Goal: Transaction & Acquisition: Purchase product/service

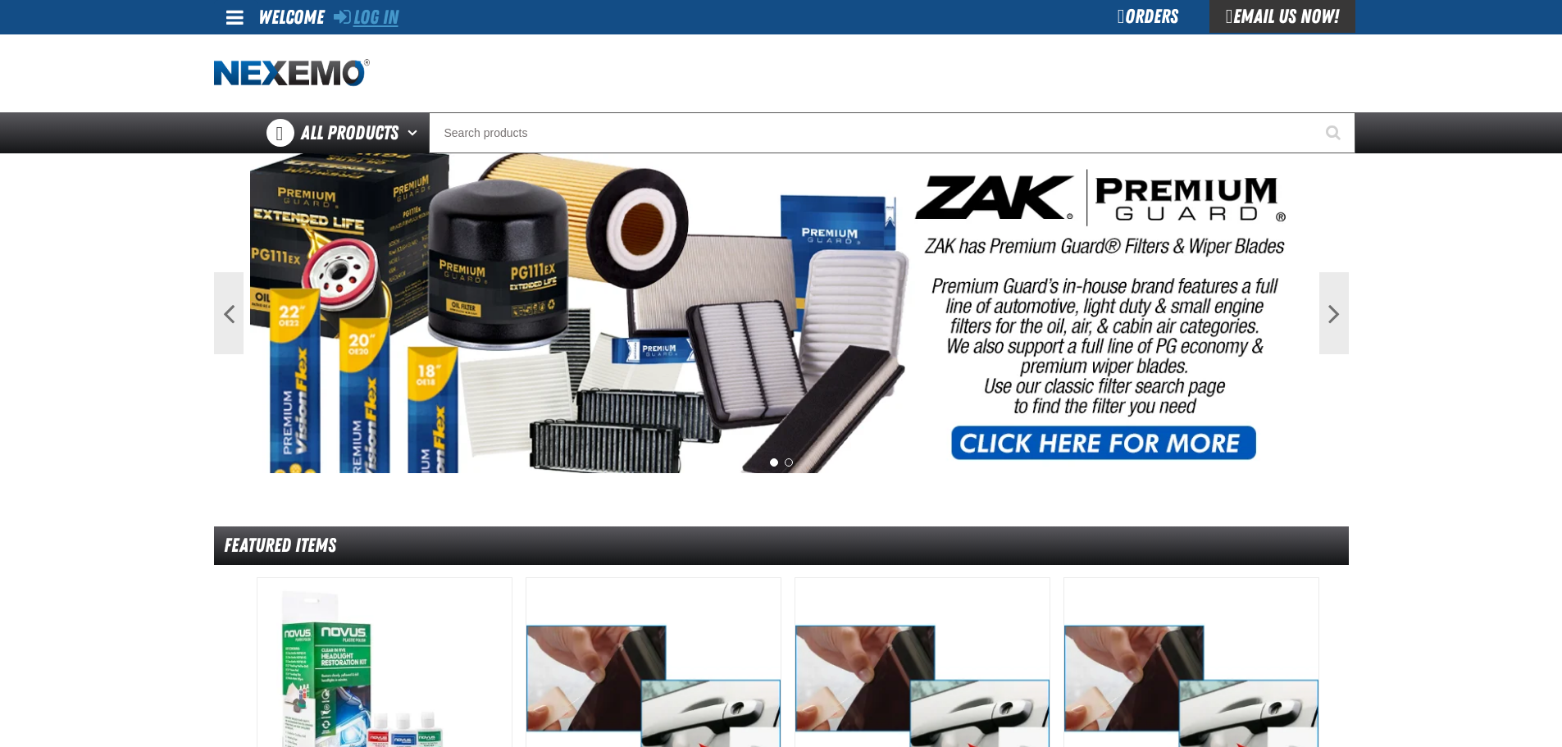
click at [363, 24] on link "Log In" at bounding box center [366, 17] width 65 height 23
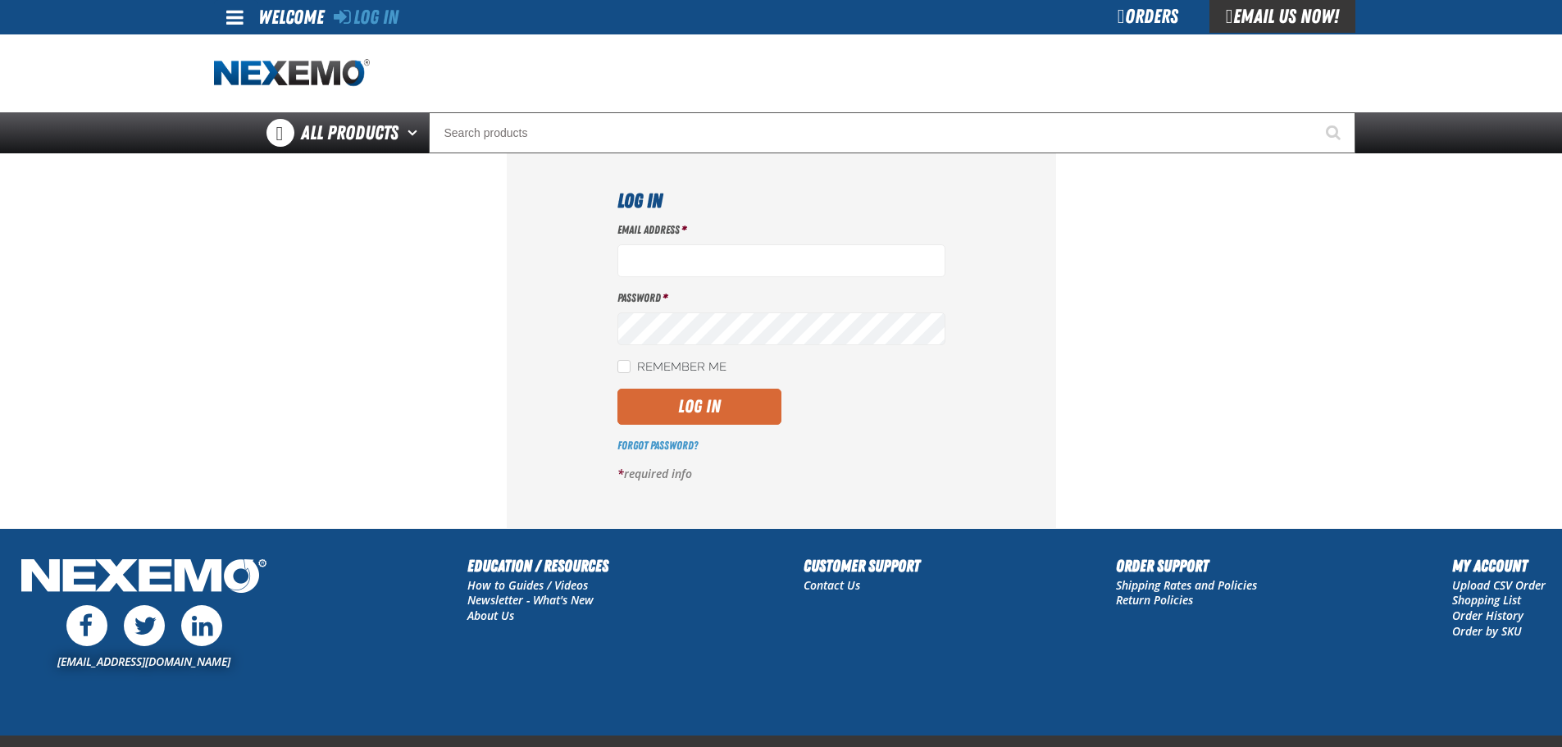
type input "[EMAIL_ADDRESS][DOMAIN_NAME]"
click at [712, 399] on button "Log In" at bounding box center [700, 407] width 164 height 36
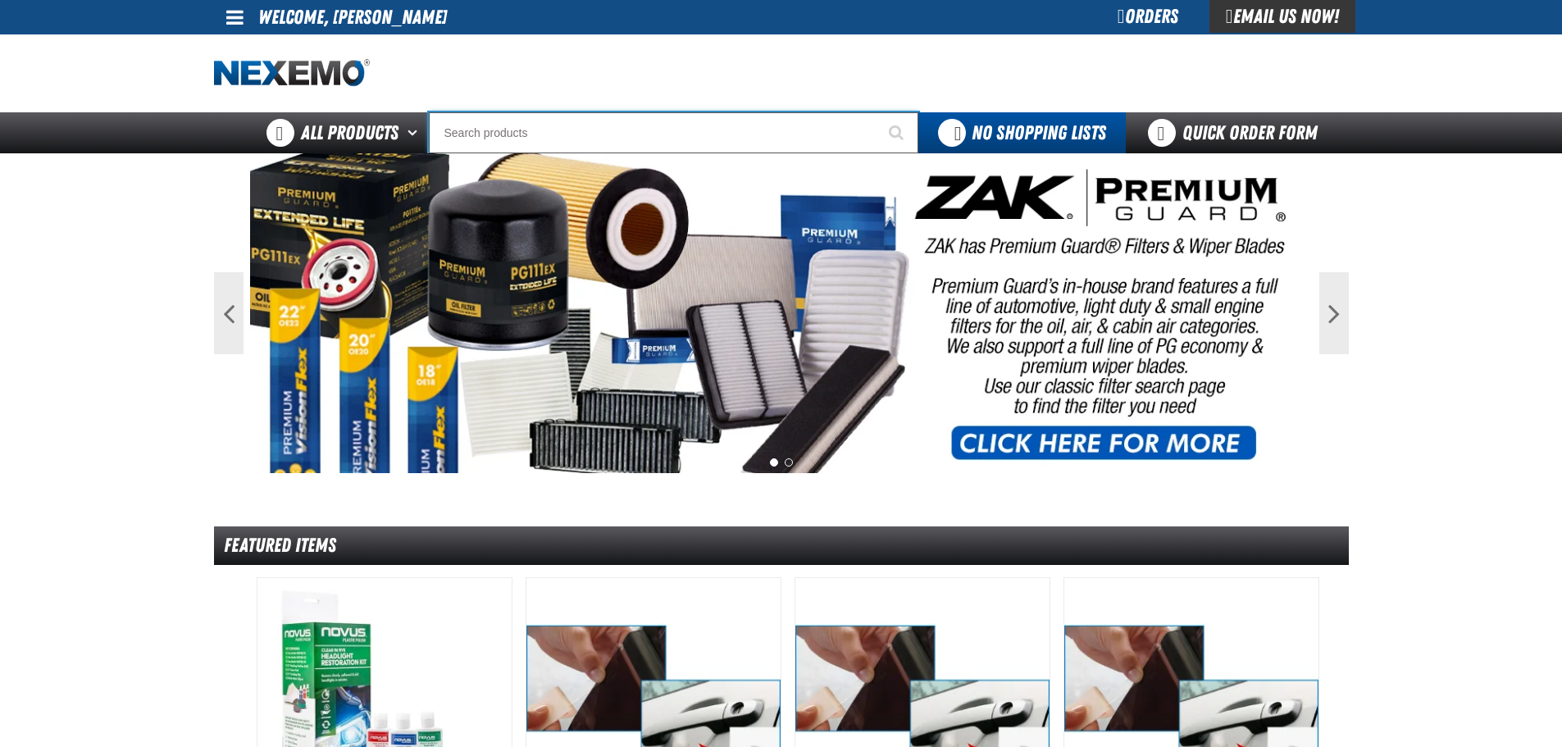
click at [480, 128] on input "Search" at bounding box center [674, 132] width 490 height 41
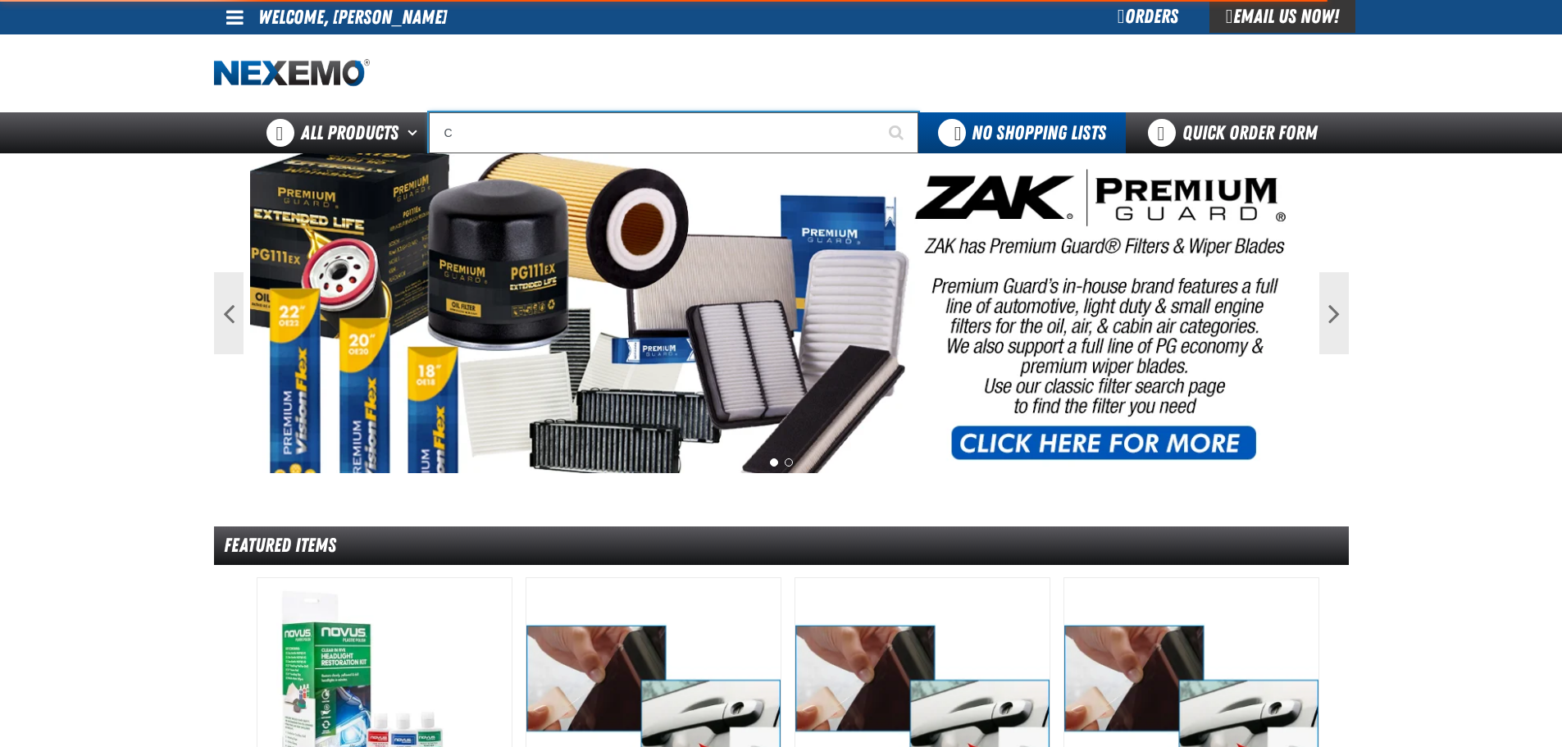
type input "CO"
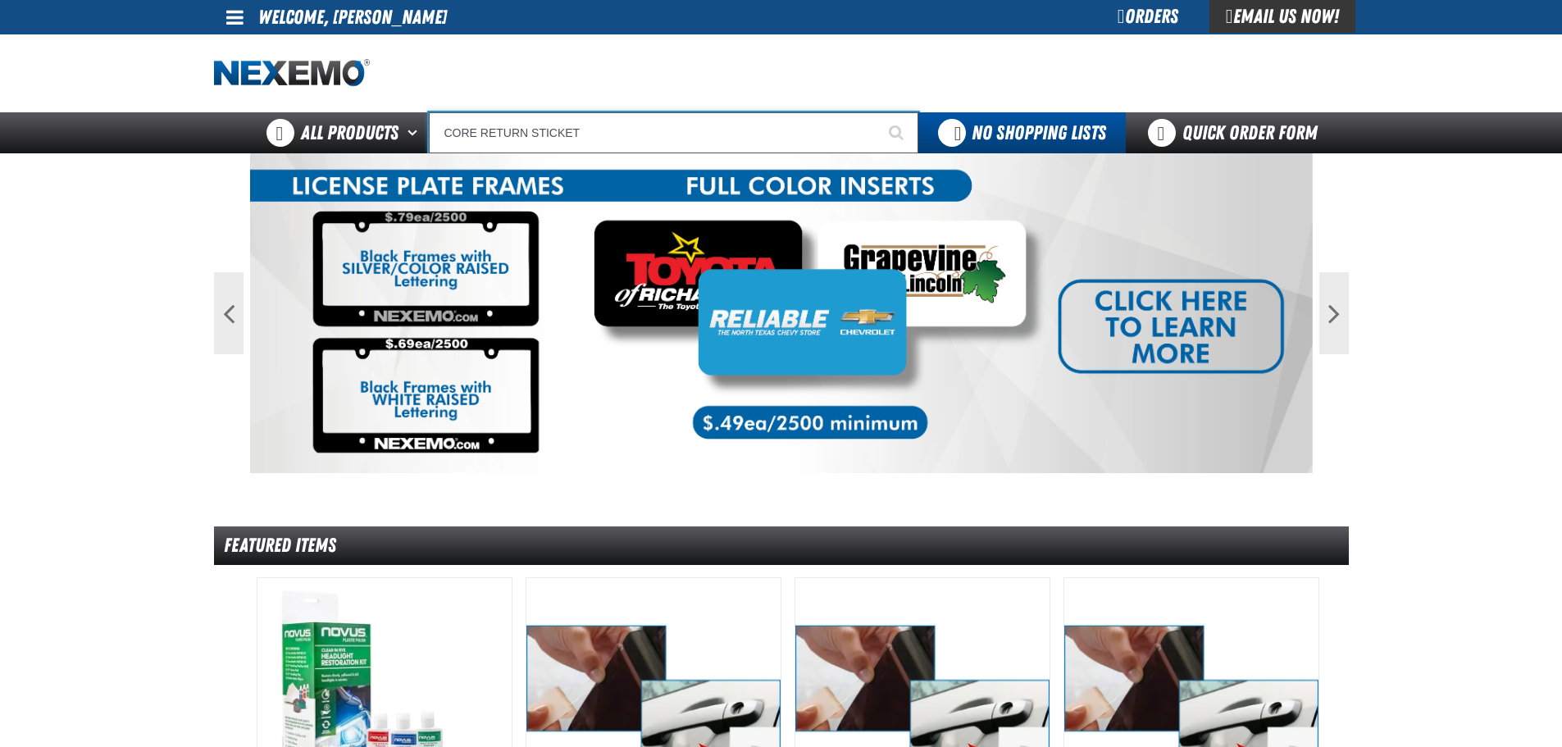
type input "CORE RETURN STICKET"
click at [877, 112] on button "Start Searching" at bounding box center [897, 132] width 41 height 41
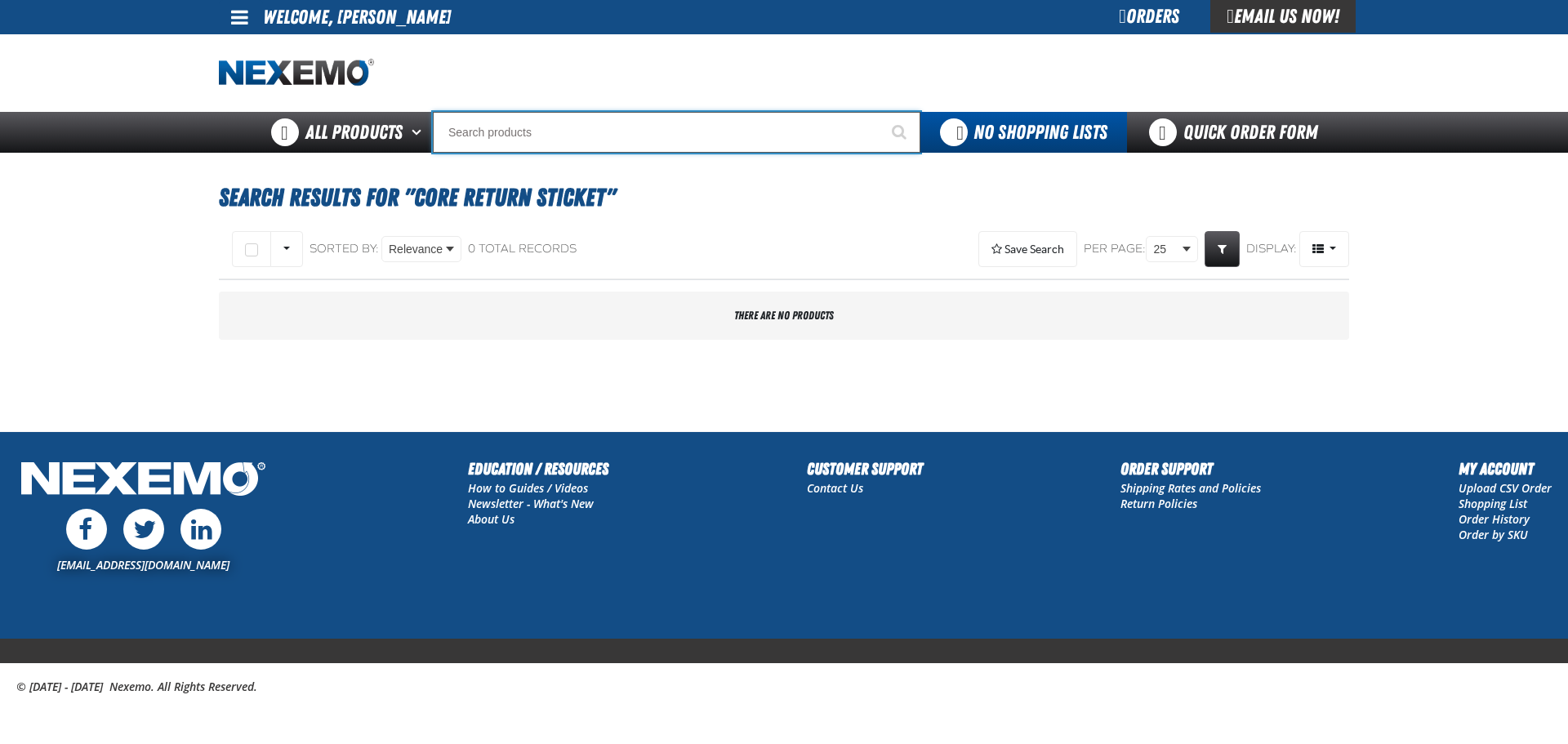
click at [497, 133] on input "Search" at bounding box center [677, 131] width 488 height 41
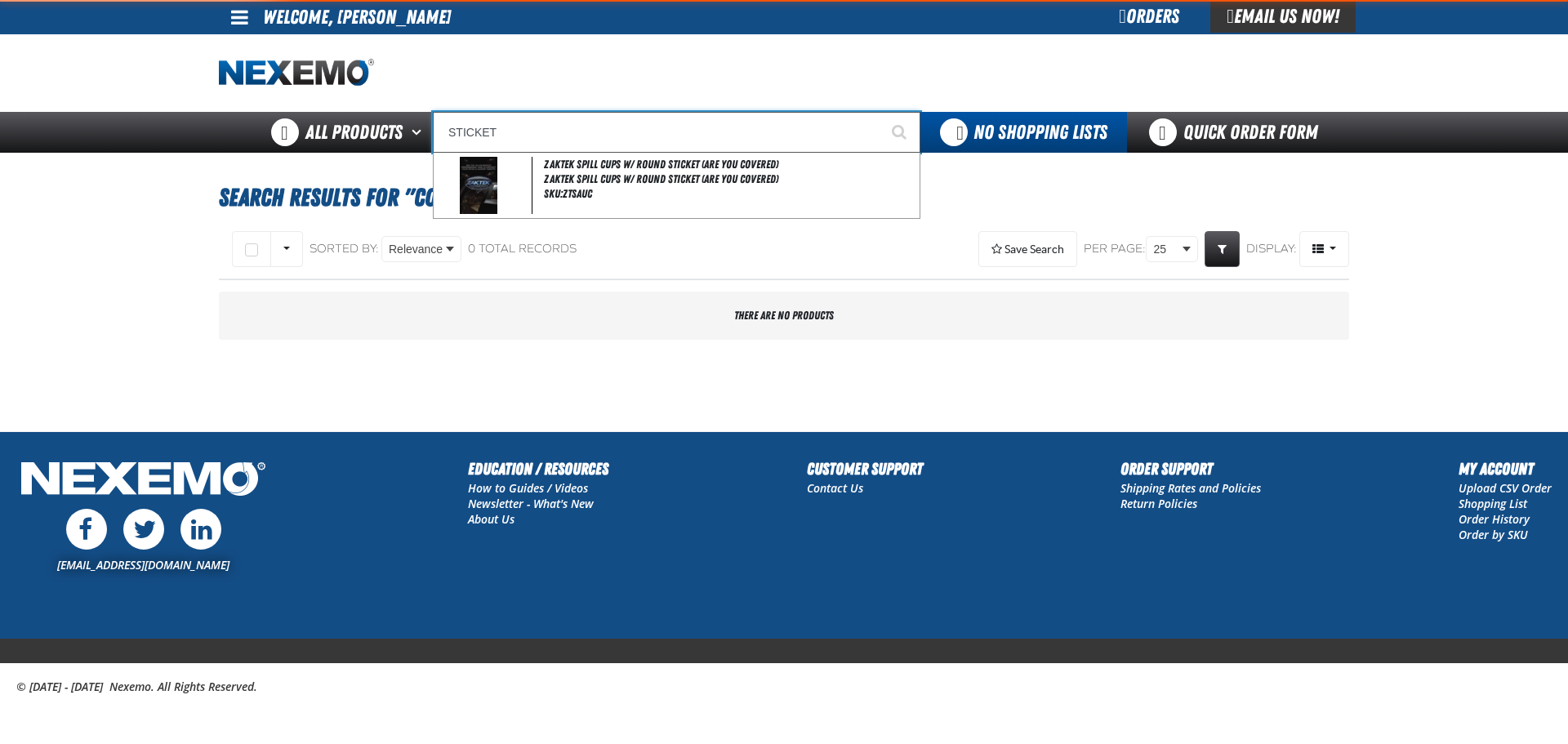
type input "STICKET"
click at [879, 112] on button "Start Searching" at bounding box center [899, 131] width 41 height 41
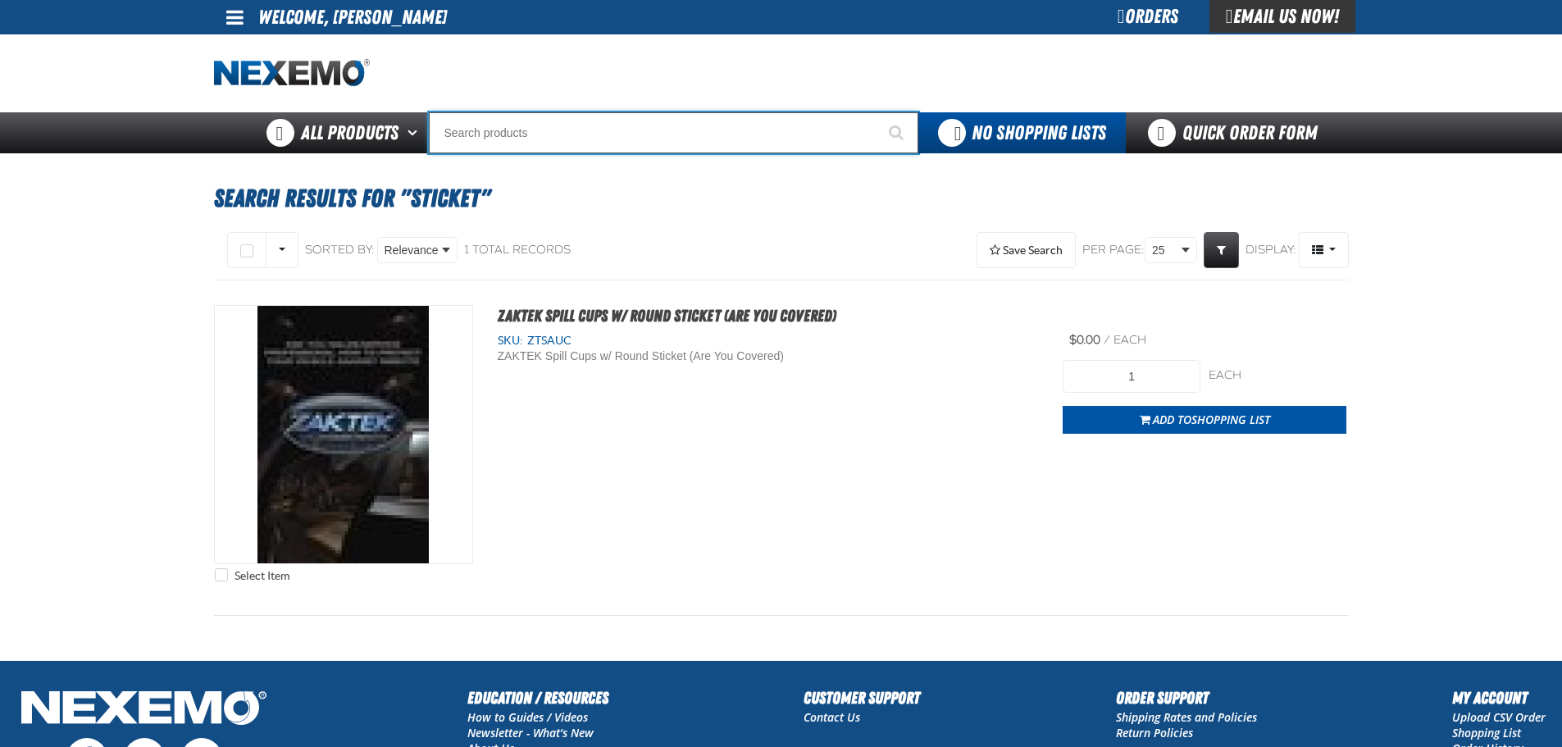
click at [538, 130] on input "Search" at bounding box center [674, 132] width 490 height 41
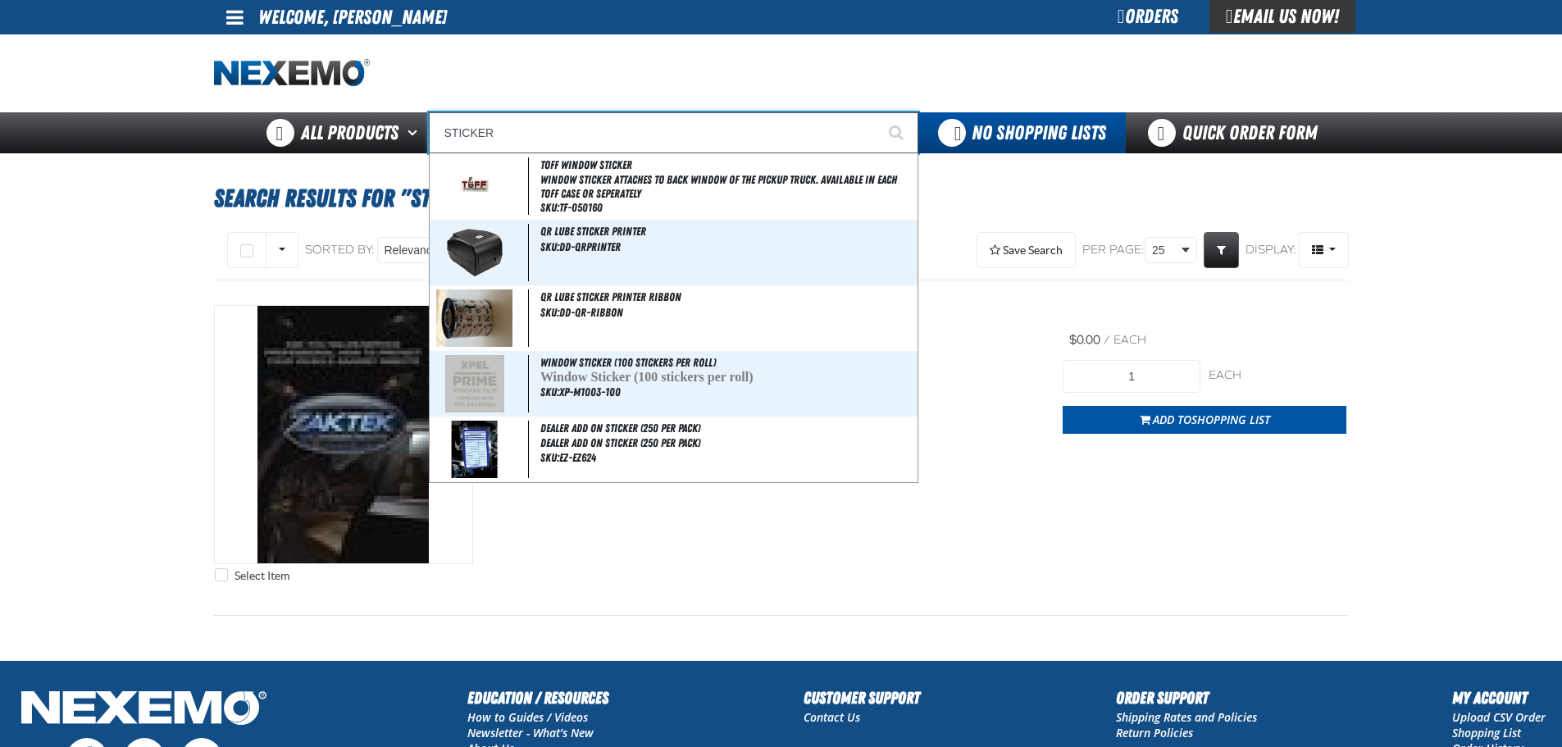
type input "STICKER"
click at [877, 112] on button "Start Searching" at bounding box center [897, 132] width 41 height 41
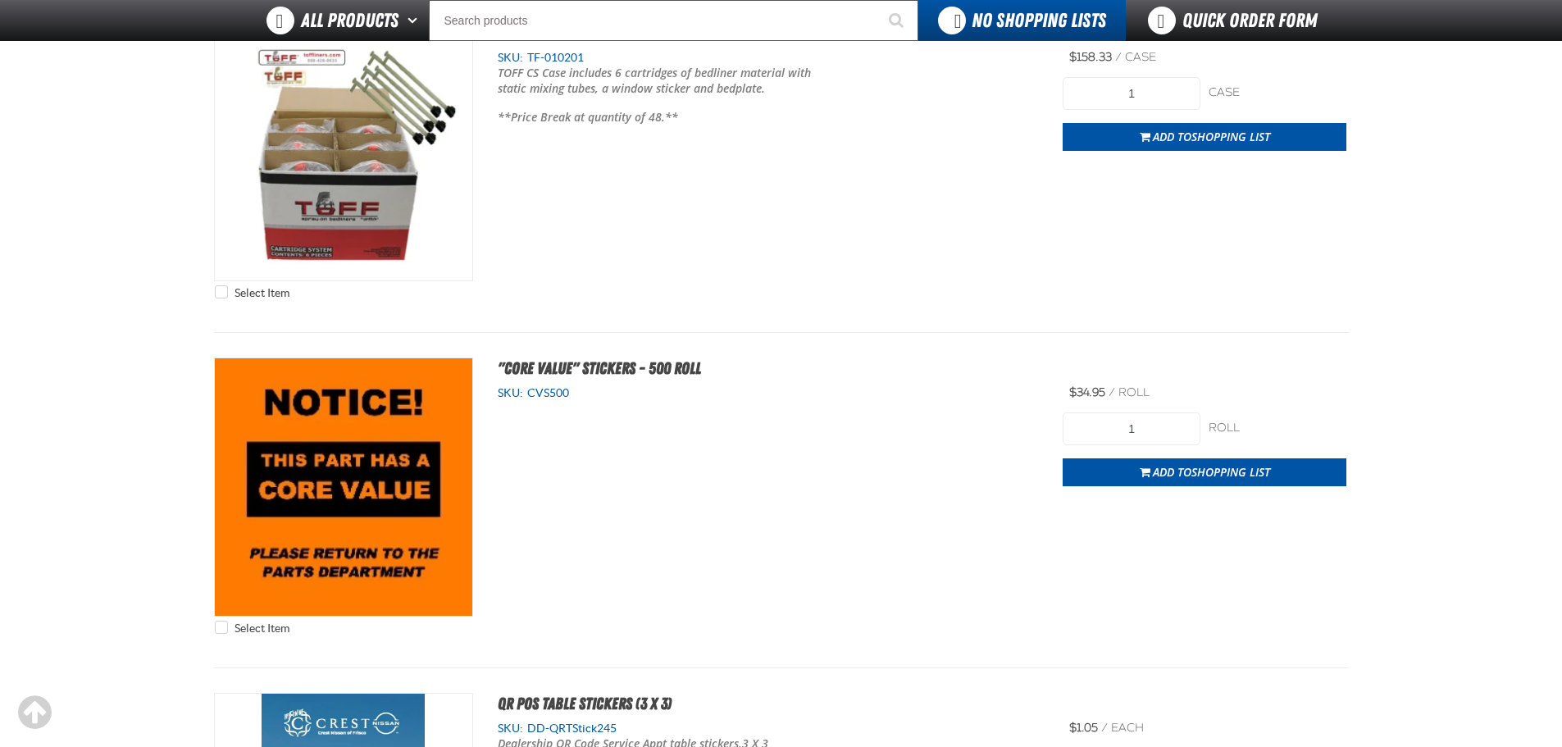
scroll to position [4593, 0]
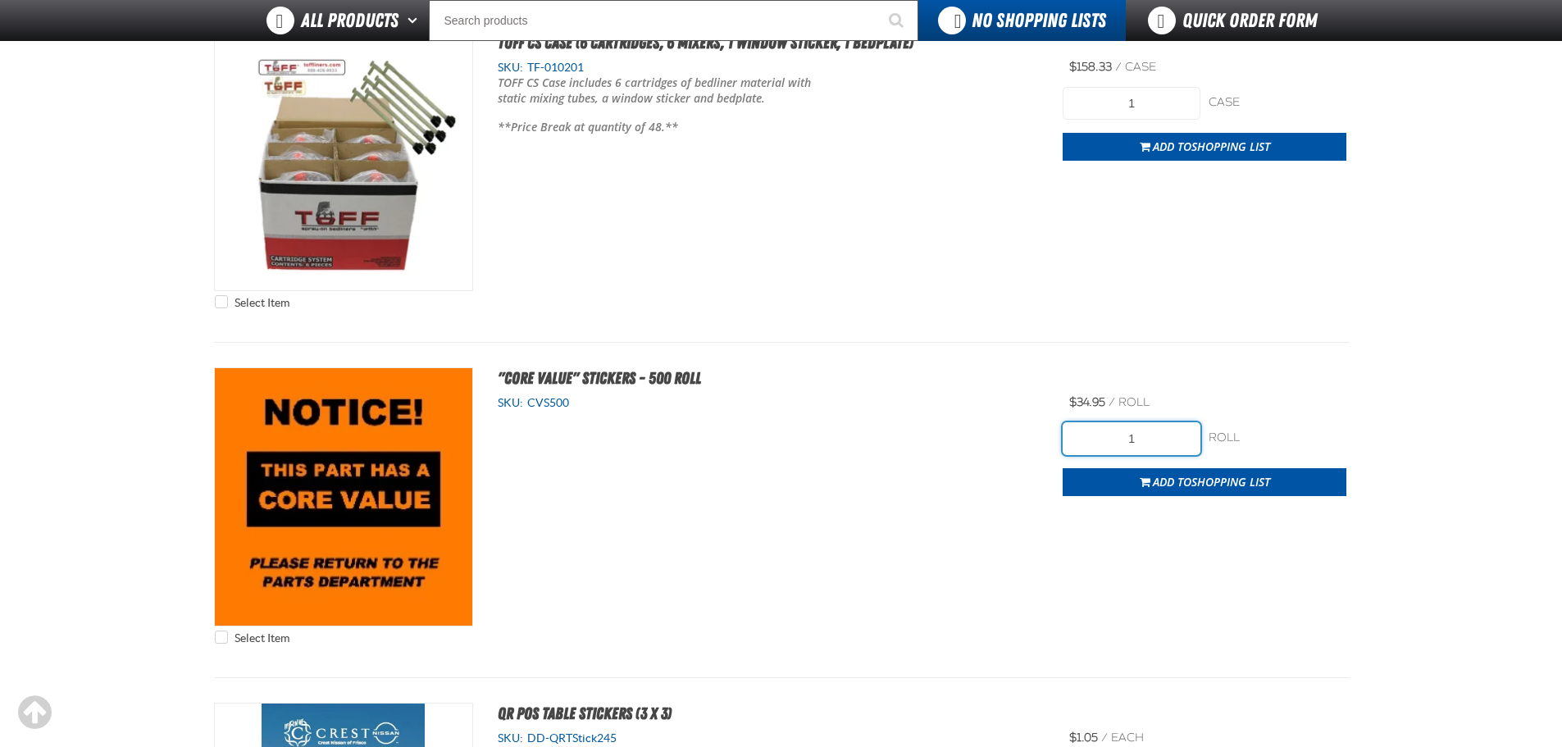
click at [1165, 440] on input "1" at bounding box center [1132, 438] width 138 height 33
type input "2"
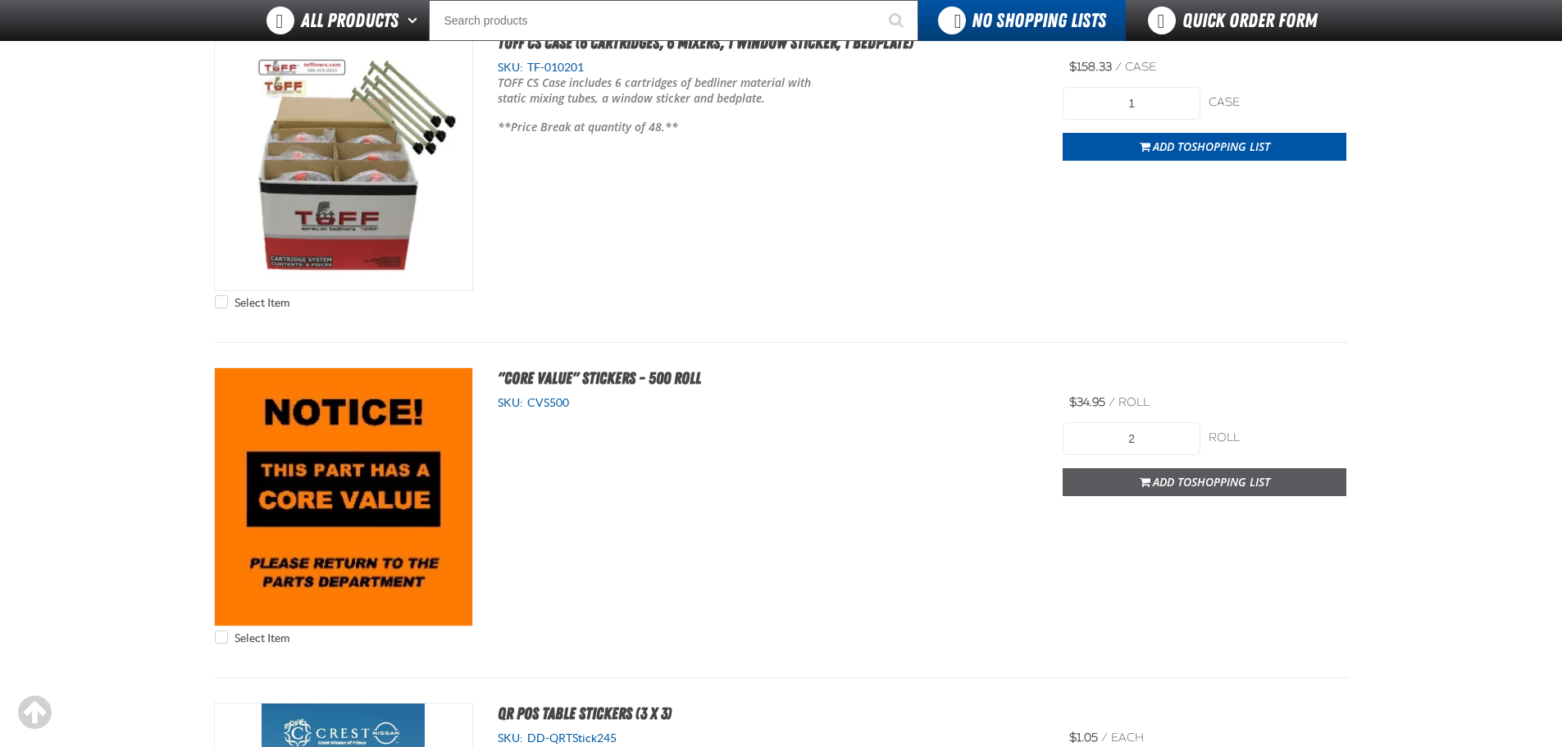
click at [1233, 479] on span "Shopping List" at bounding box center [1231, 482] width 79 height 16
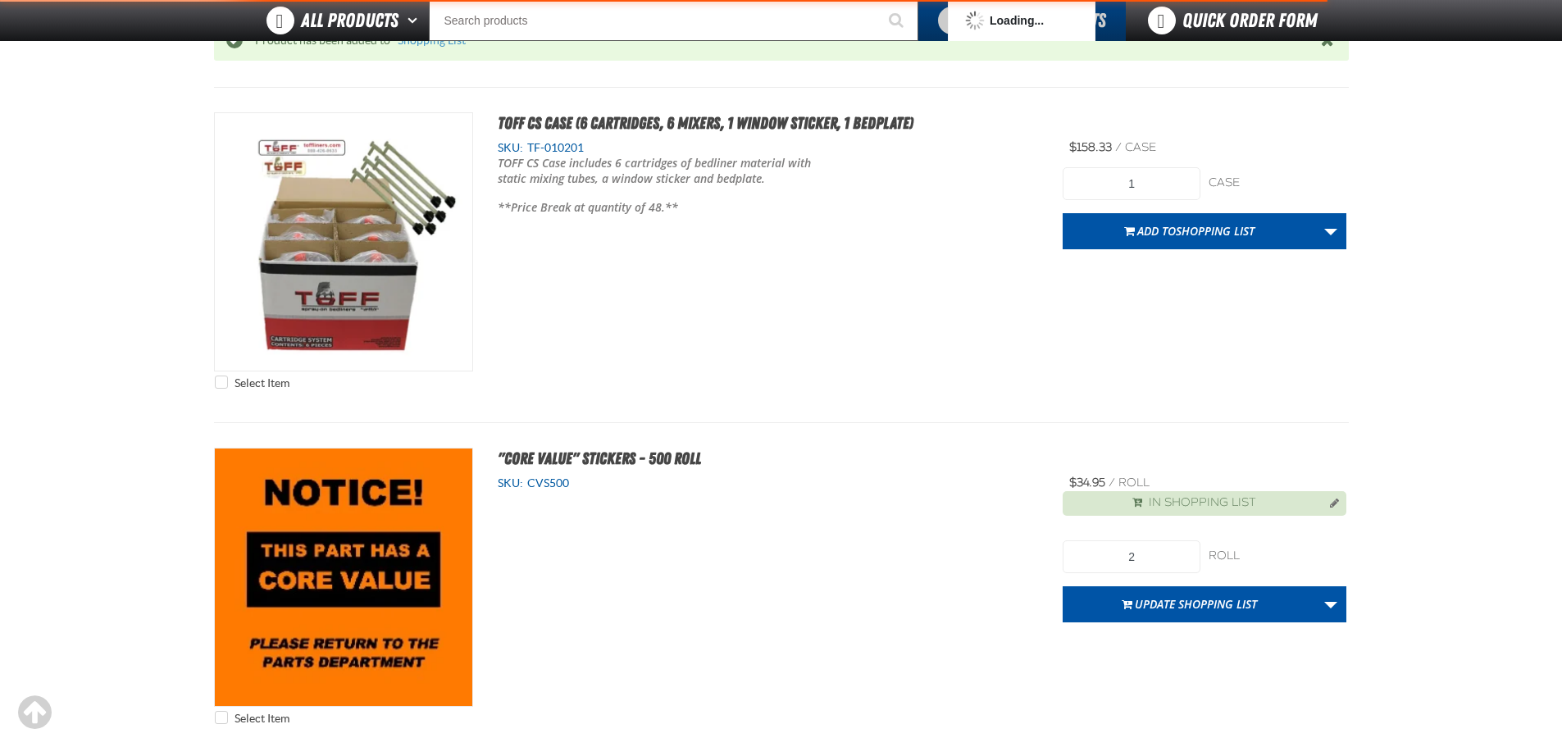
scroll to position [4673, 0]
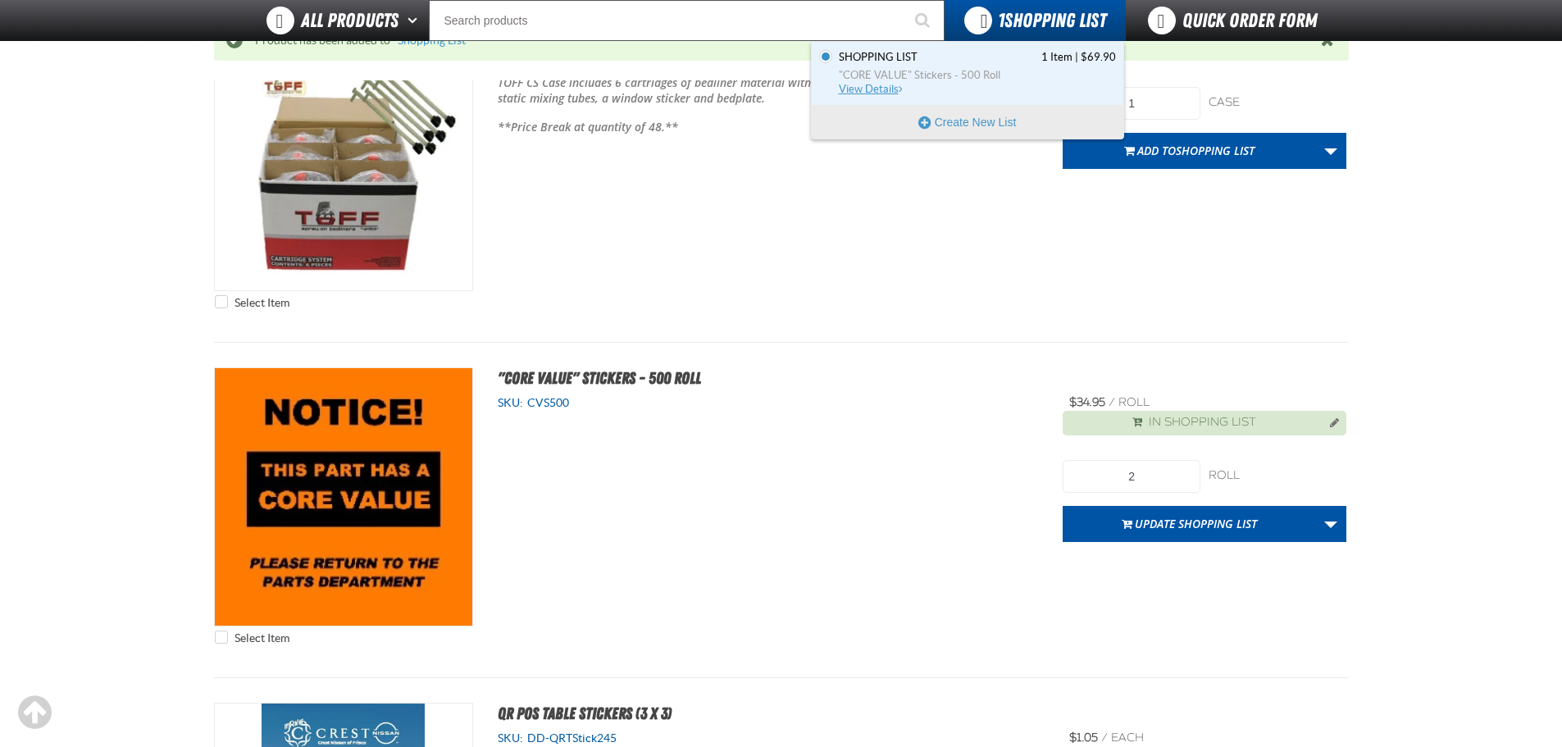
click at [923, 72] on span ""CORE VALUE" Stickers - 500 Roll" at bounding box center [977, 75] width 277 height 15
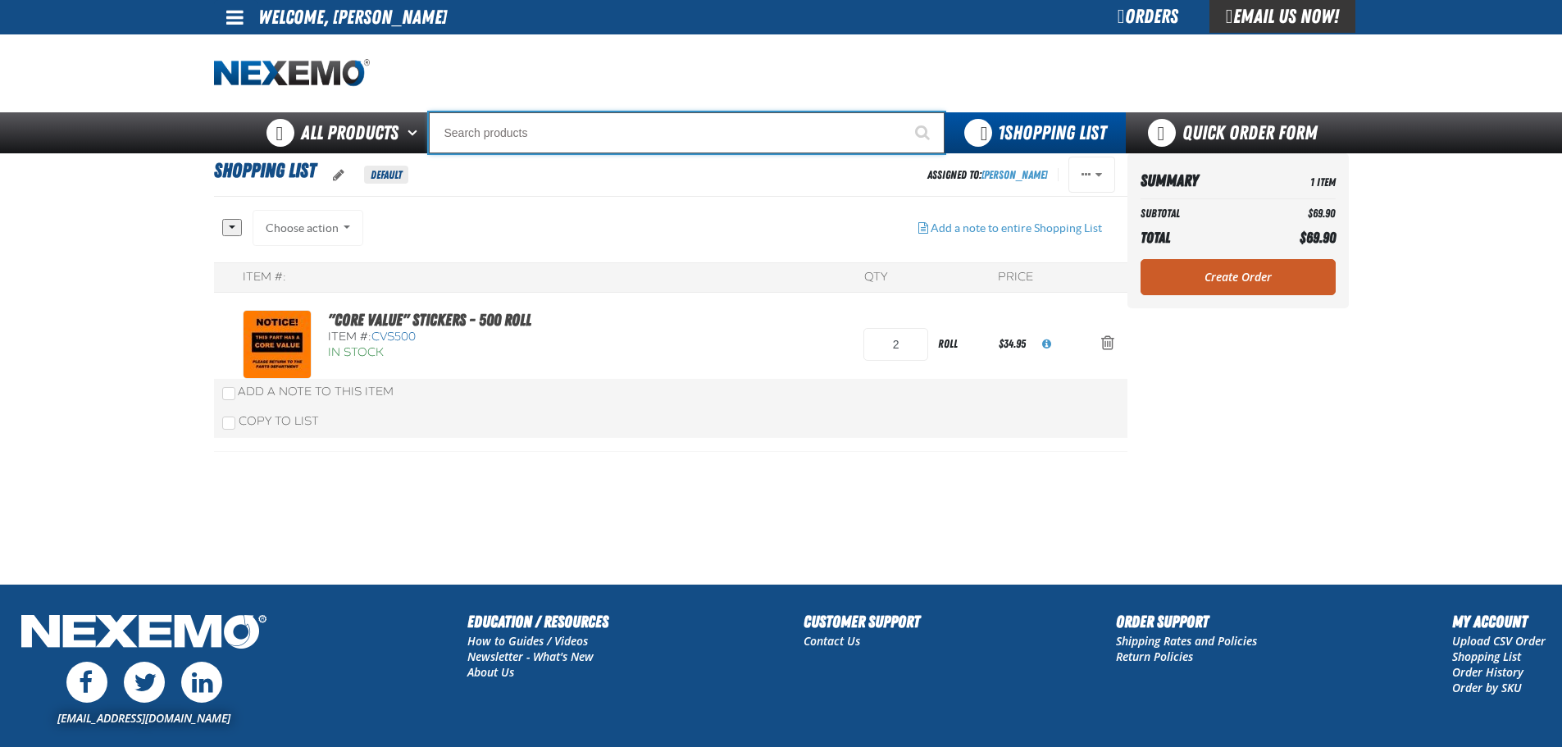
click at [590, 121] on input "Search" at bounding box center [687, 132] width 516 height 41
type input "R"
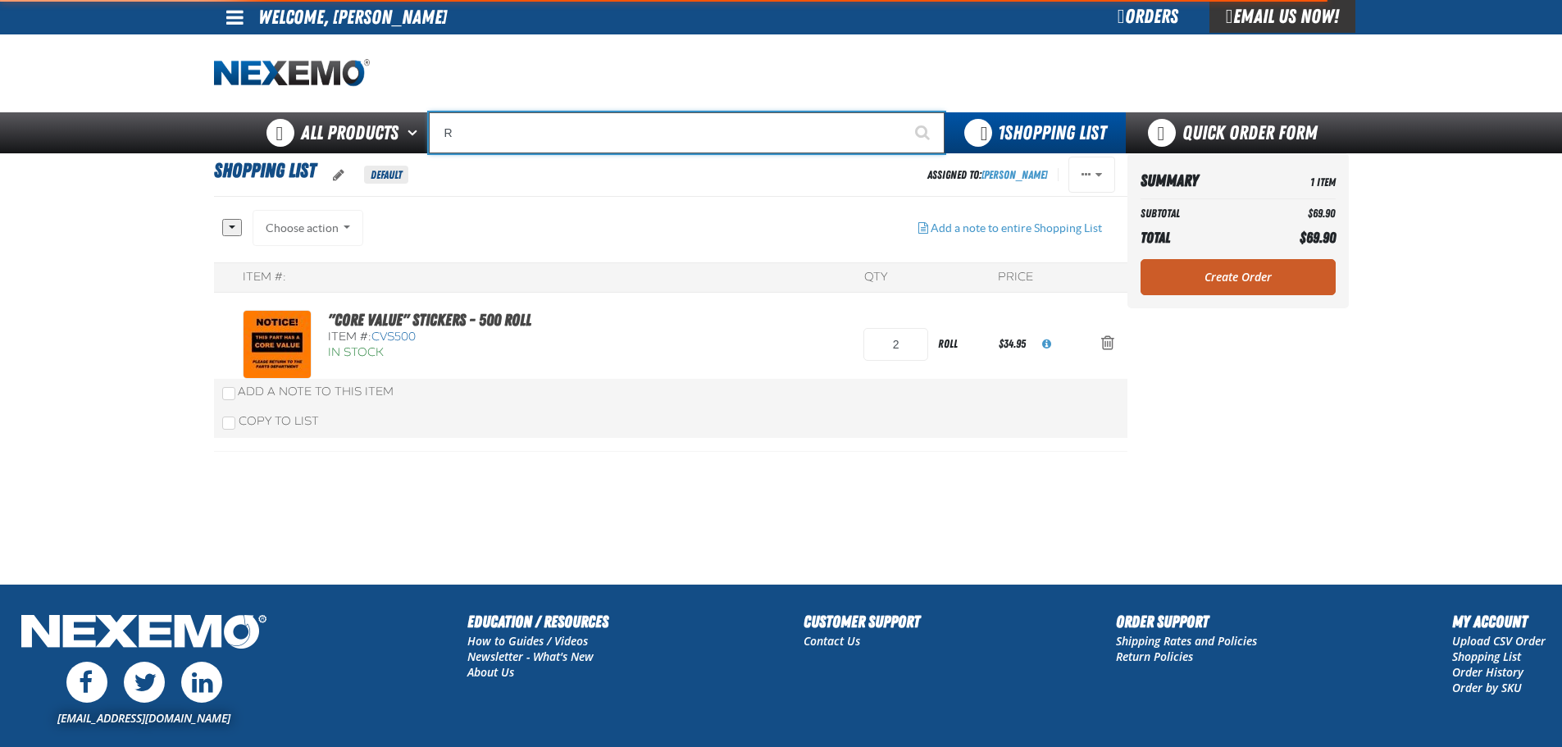
type input "ROADSIDE R"
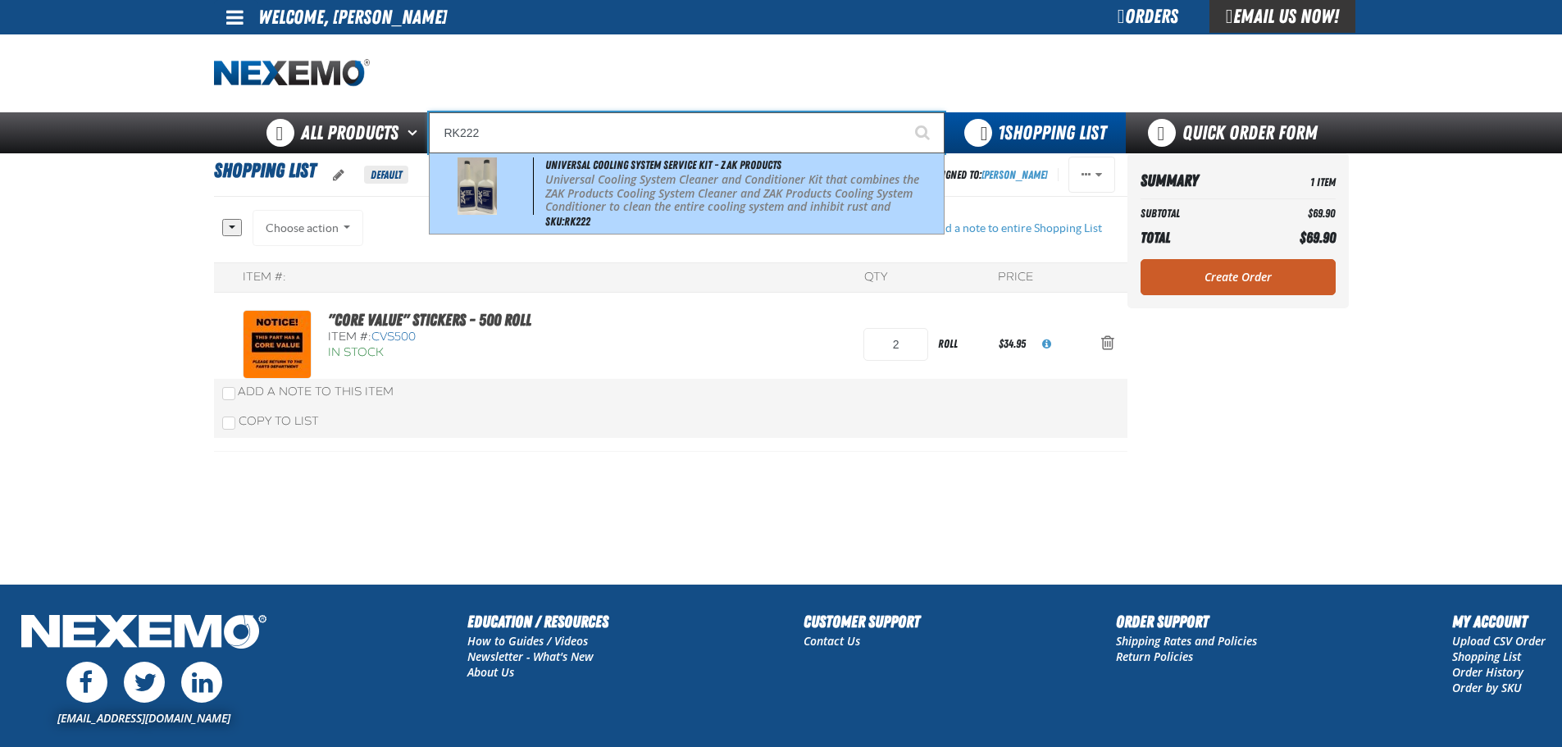
click at [617, 198] on p "Universal Cooling System Cleaner and Conditioner Kit that combines the ZAK Prod…" at bounding box center [742, 200] width 394 height 55
type input "Universal Cooling System Service Kit - ZAK Products"
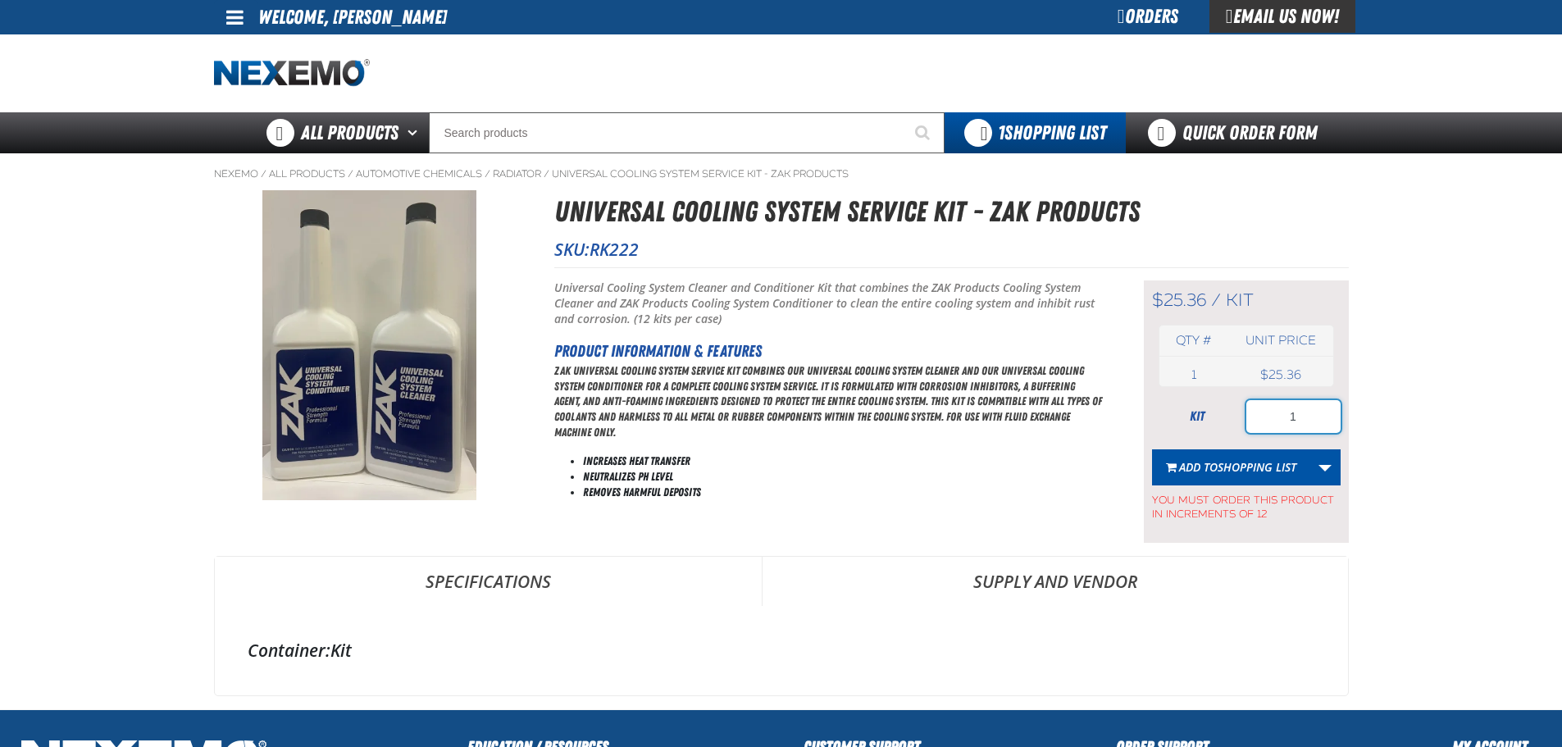
click at [1305, 420] on input "1" at bounding box center [1294, 416] width 94 height 33
type input "12"
click at [1197, 462] on span "Add to Shopping List" at bounding box center [1237, 467] width 117 height 16
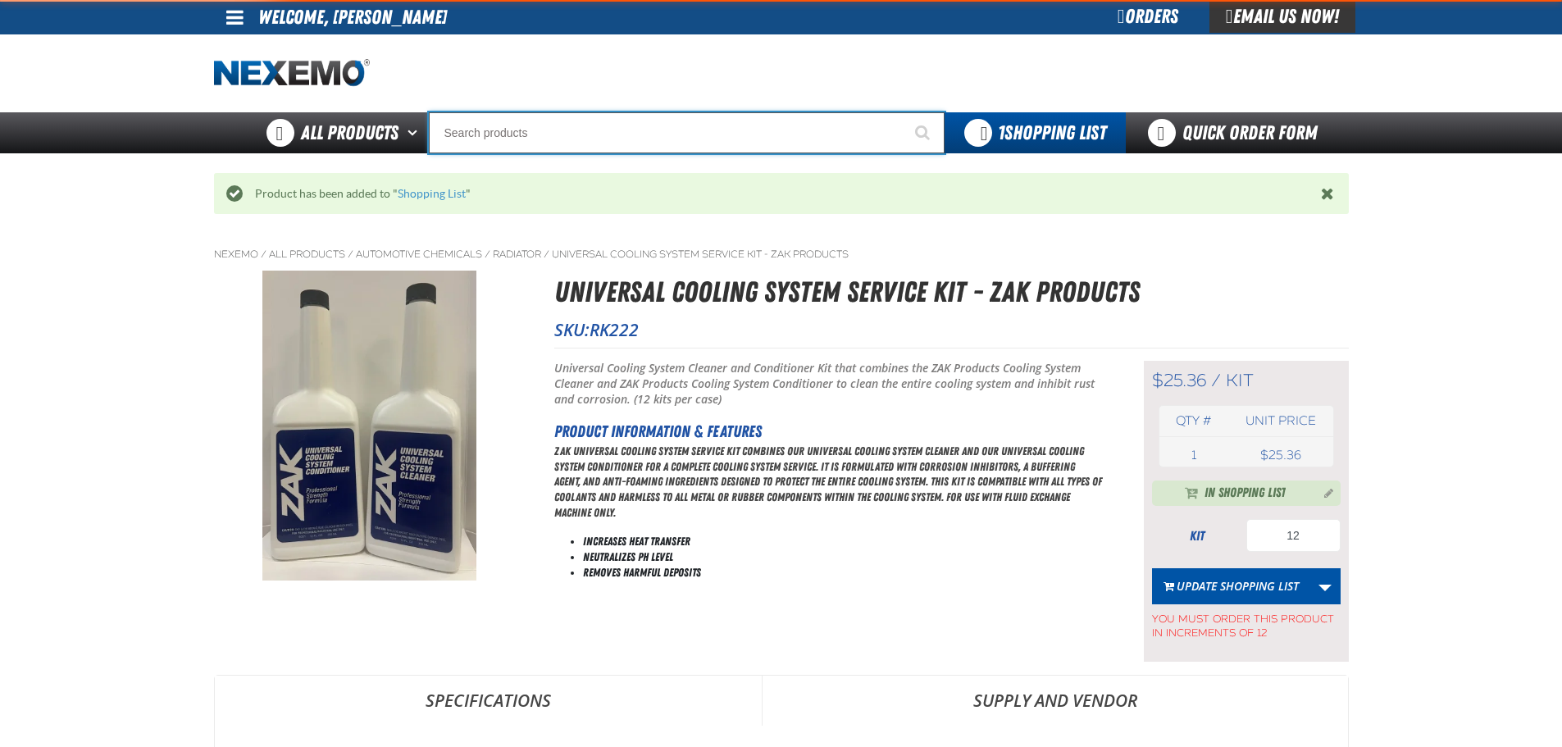
click at [490, 124] on input "Search" at bounding box center [687, 132] width 516 height 41
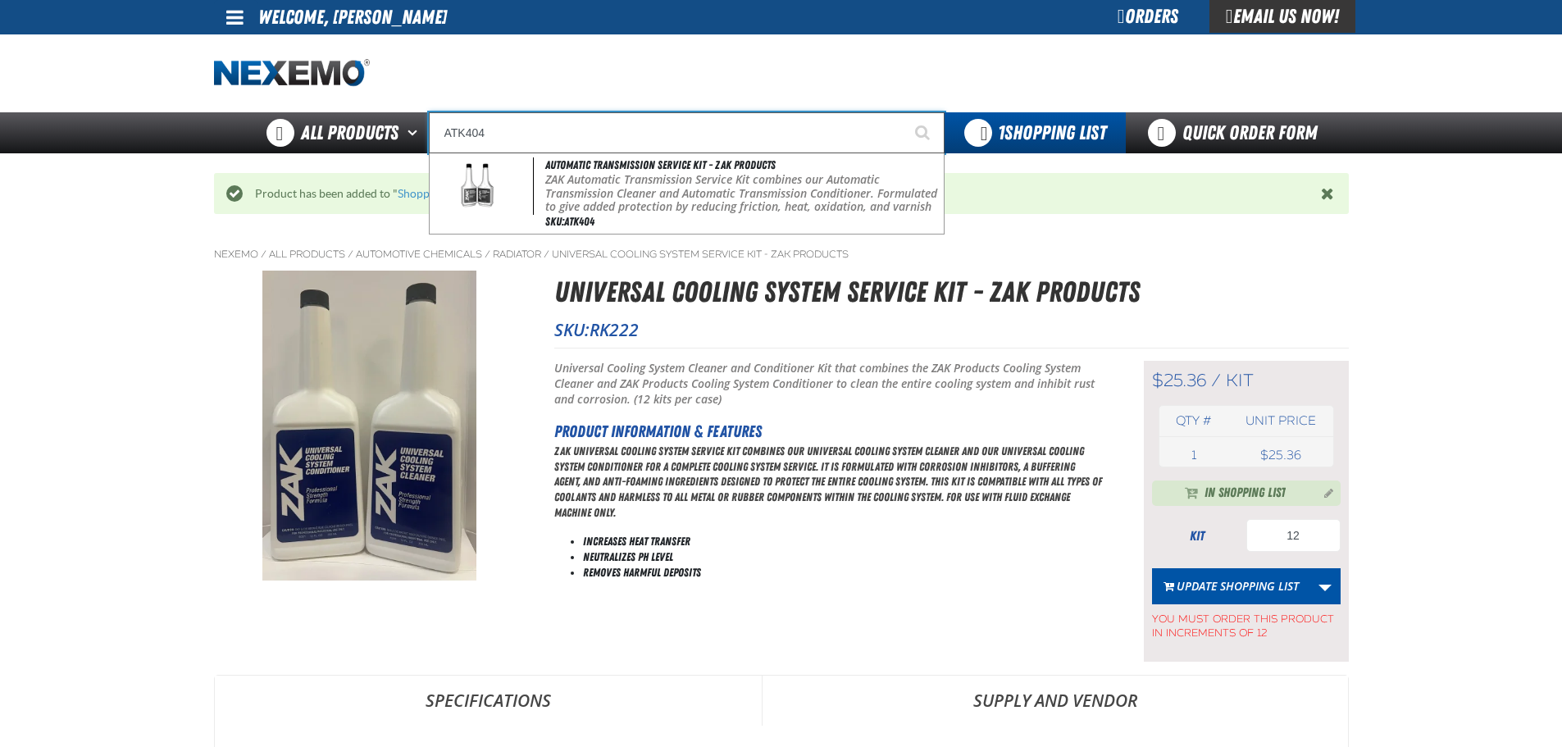
type input "ATK404"
click at [904, 112] on button "Start Searching" at bounding box center [924, 132] width 41 height 41
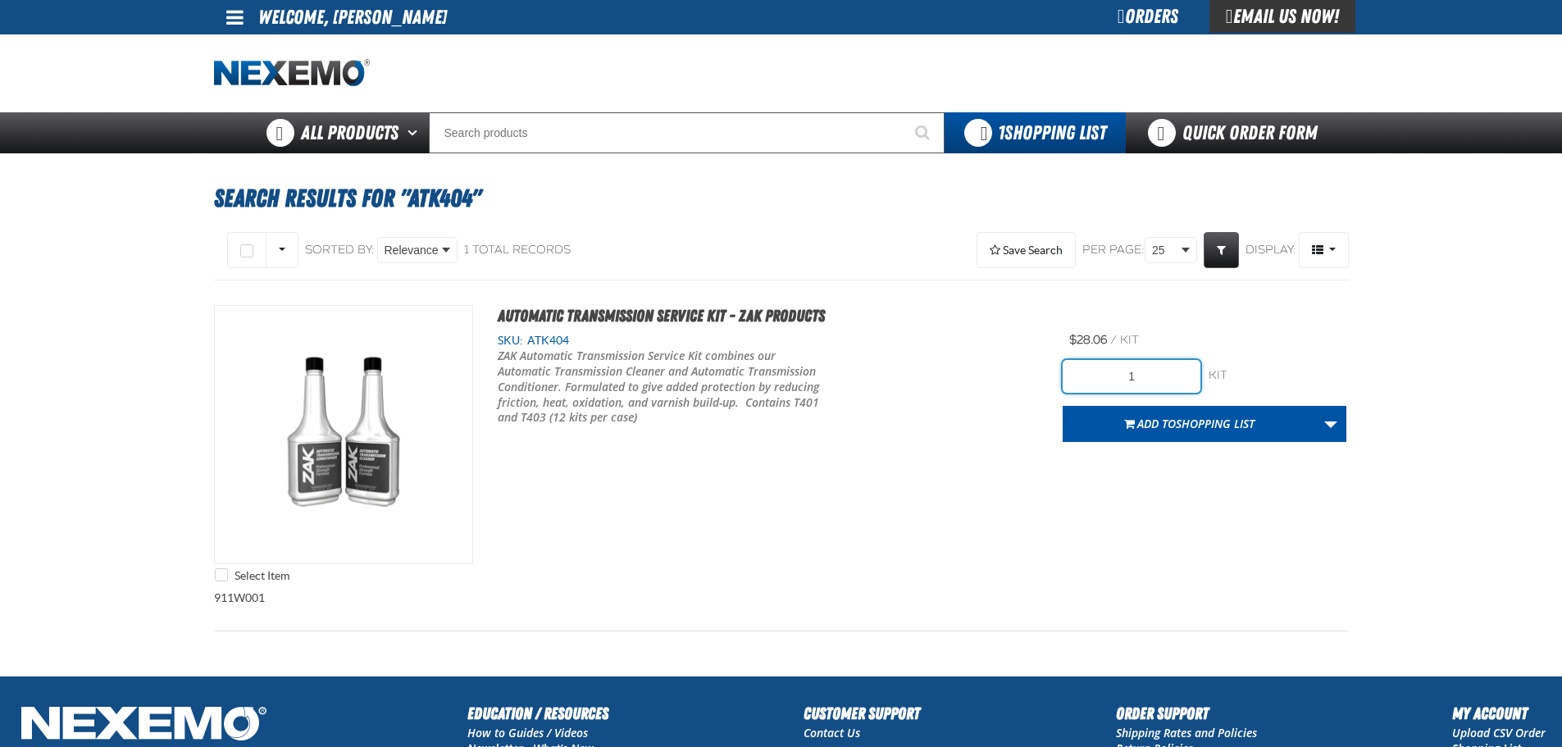
click at [1145, 376] on input "1" at bounding box center [1132, 376] width 138 height 33
type input "12"
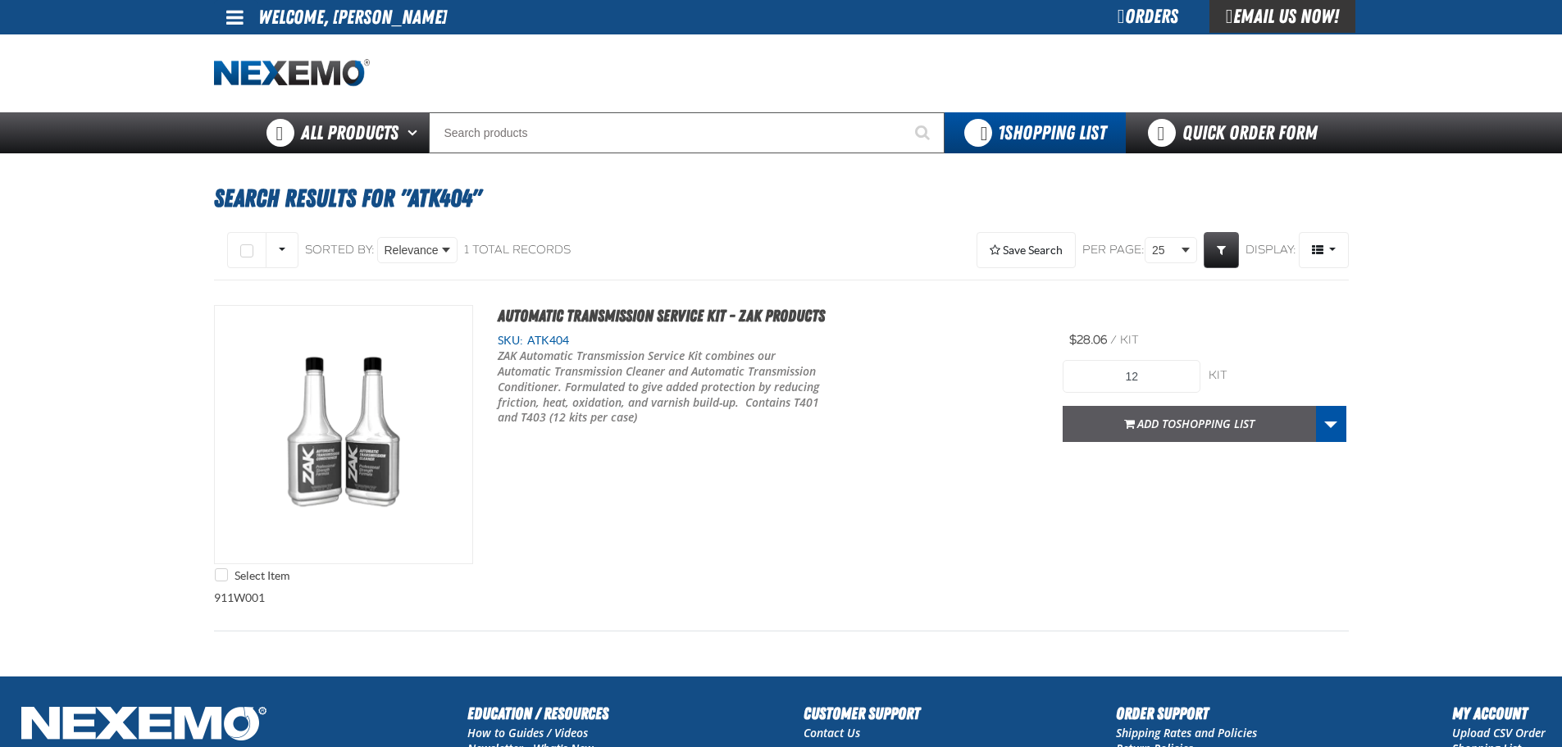
click at [1165, 428] on span "Add to Shopping List" at bounding box center [1195, 424] width 117 height 16
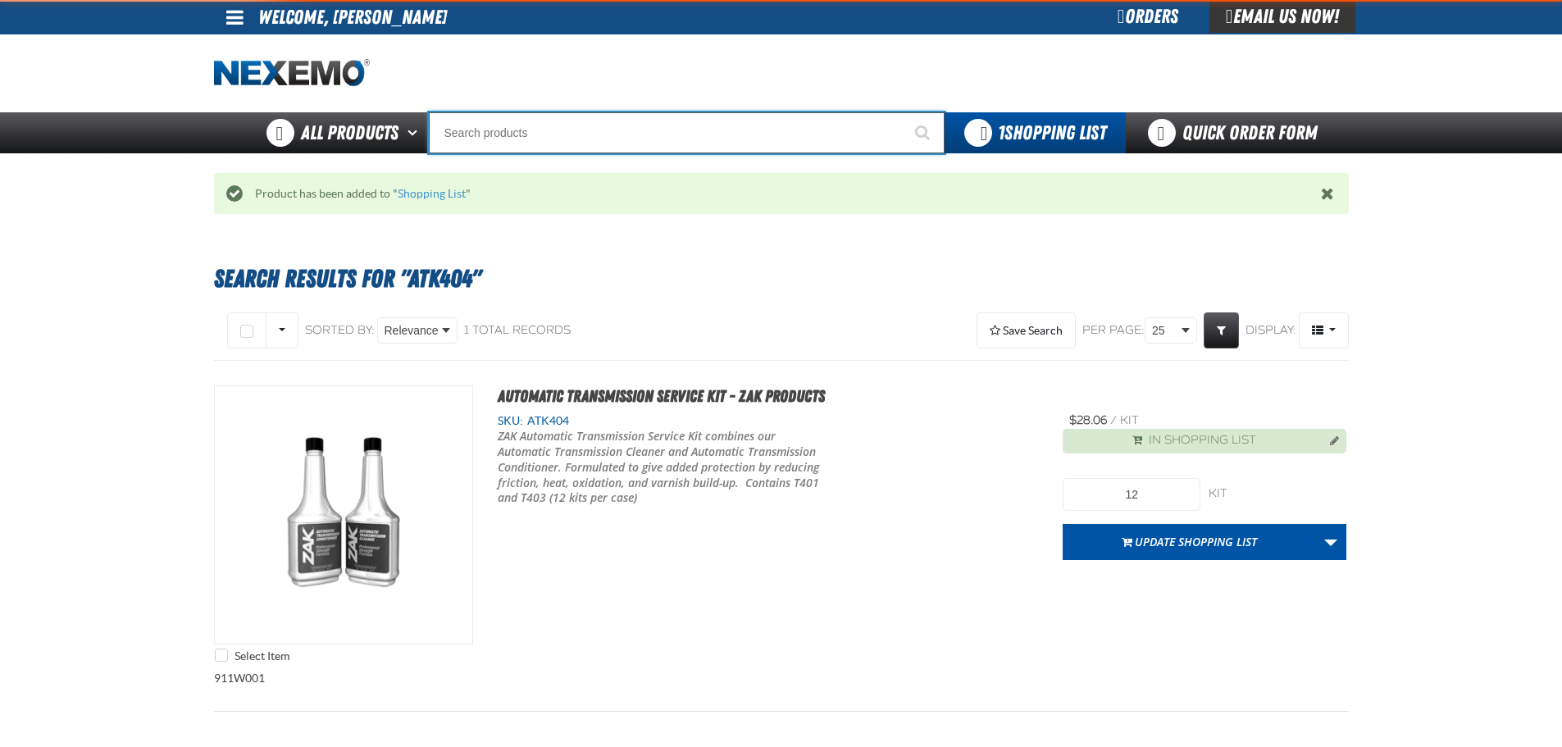
click at [514, 130] on input "Search" at bounding box center [687, 132] width 516 height 41
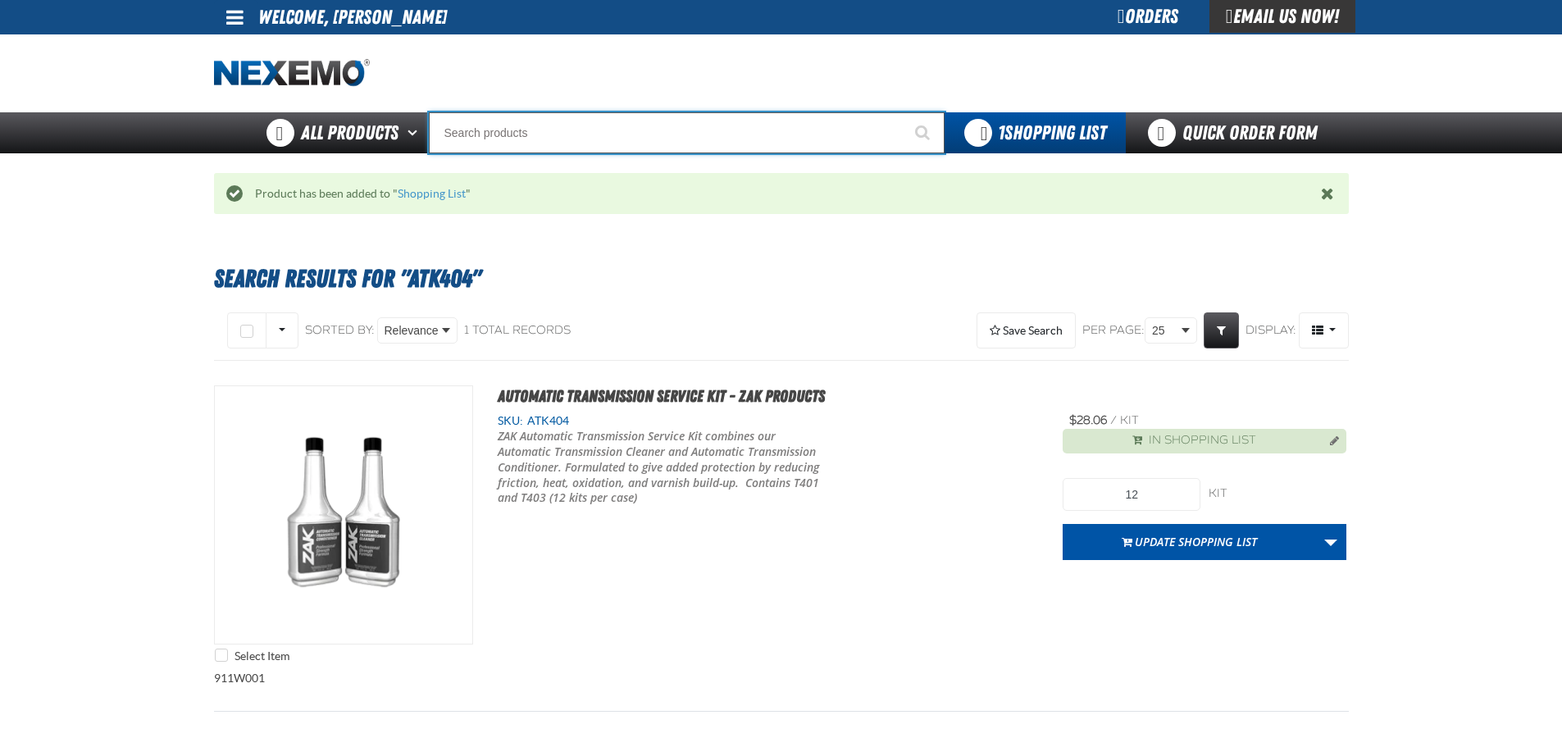
type input "A"
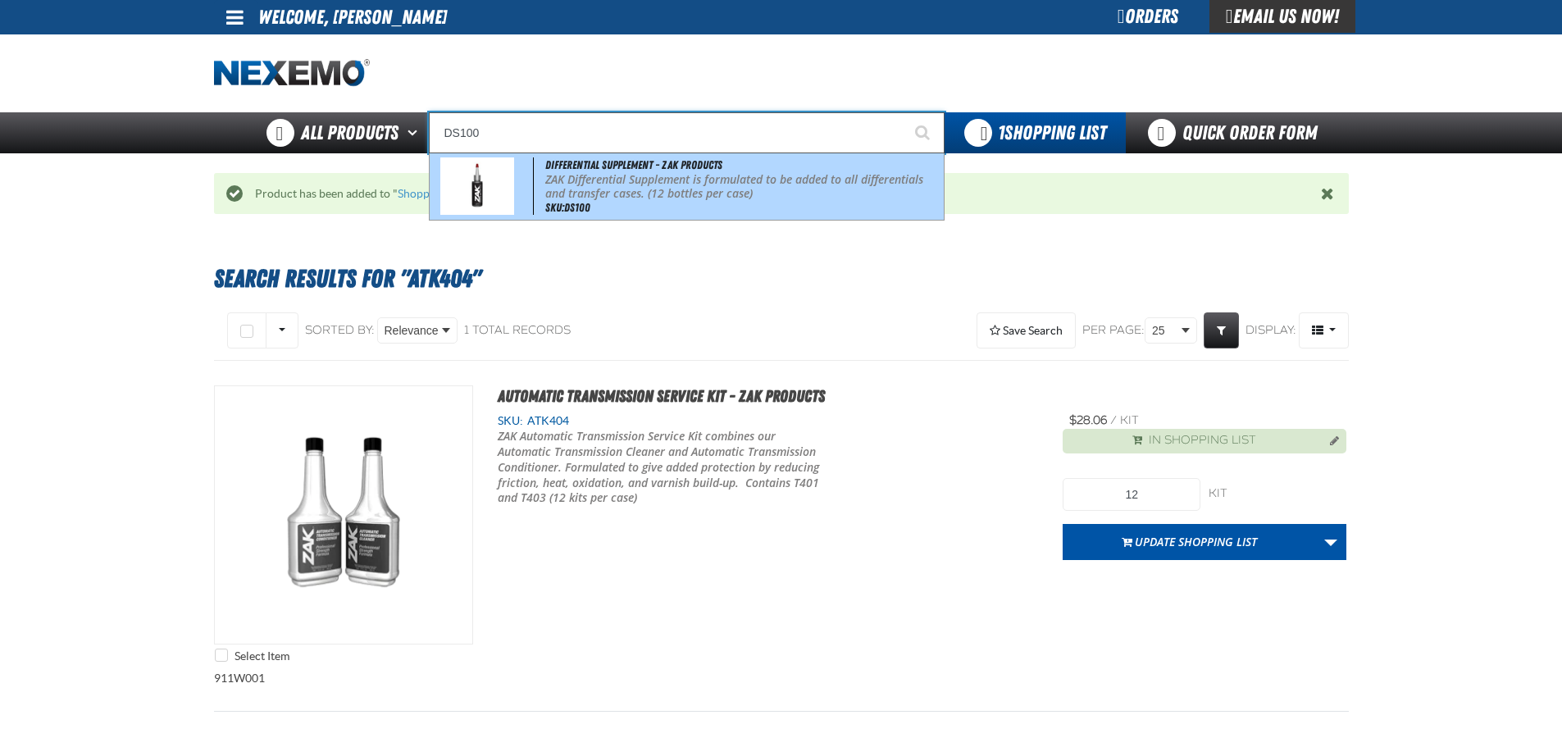
click at [613, 177] on p "ZAK Differential Supplement is formulated to be added to all differentials and …" at bounding box center [742, 187] width 394 height 28
type input "Differential Supplement - ZAK Products"
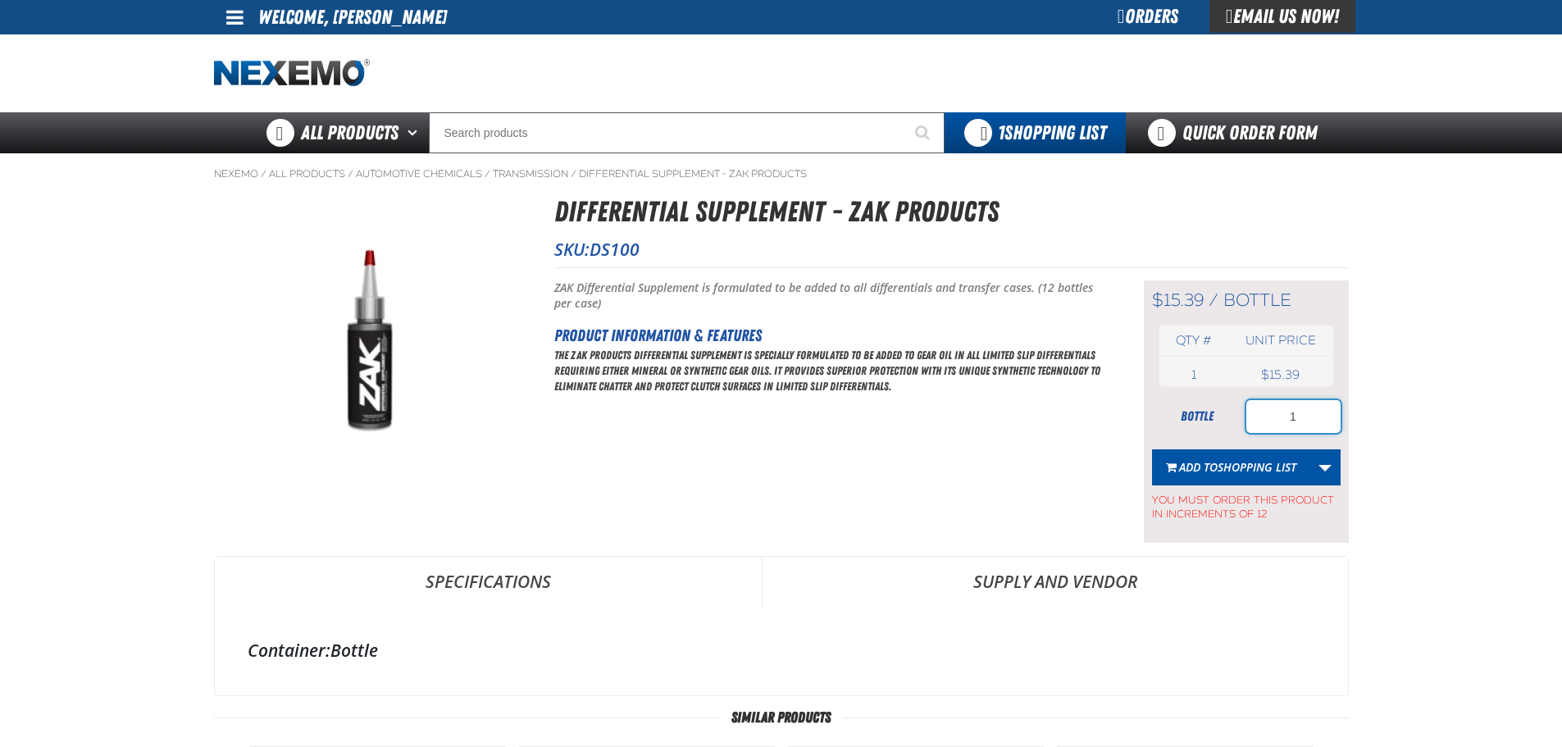
click at [1307, 418] on input "1" at bounding box center [1294, 416] width 94 height 33
type input "24"
click at [1224, 470] on span "Shopping List" at bounding box center [1257, 467] width 79 height 16
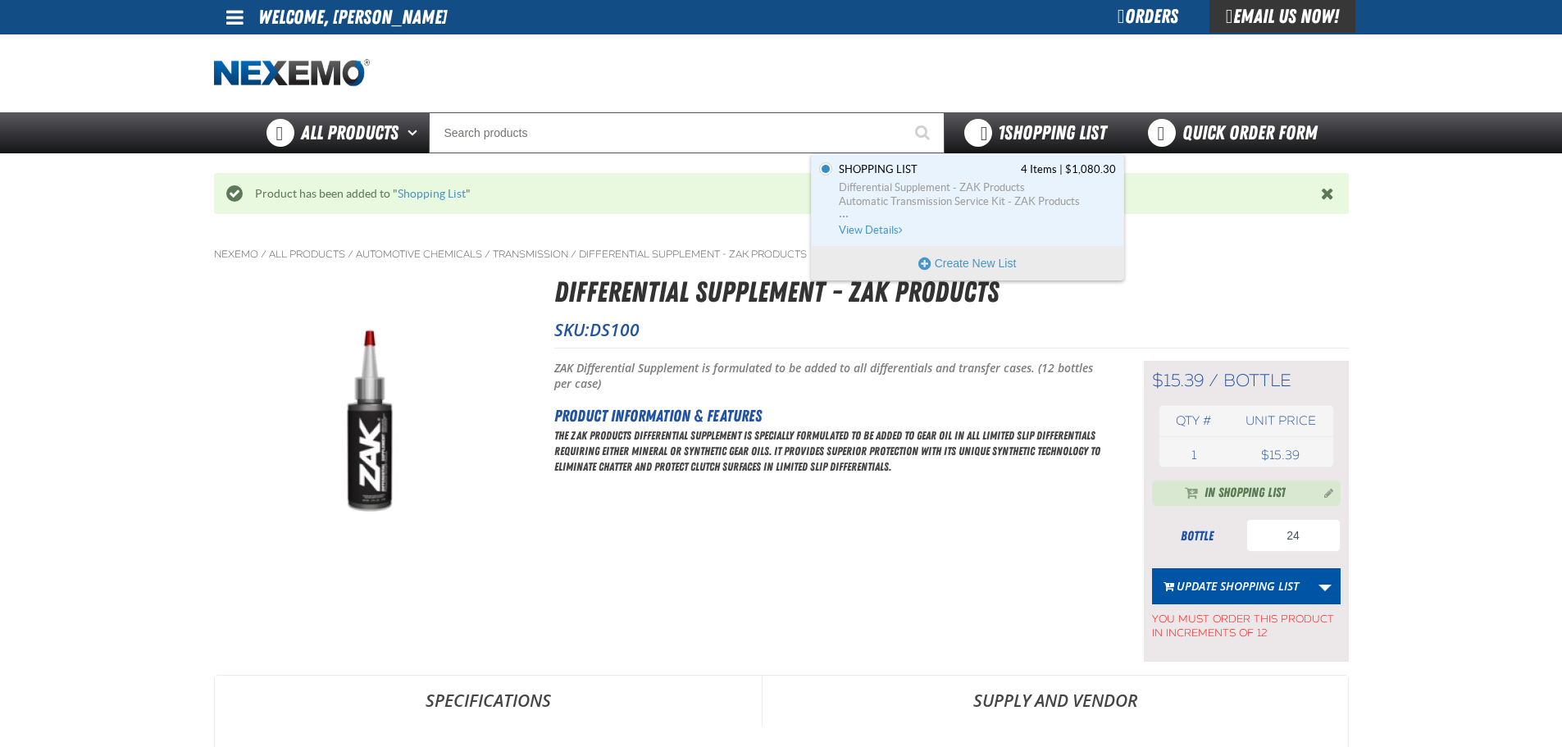
click at [998, 138] on strong "1" at bounding box center [1001, 132] width 7 height 23
click at [882, 230] on span "View Details" at bounding box center [872, 230] width 66 height 12
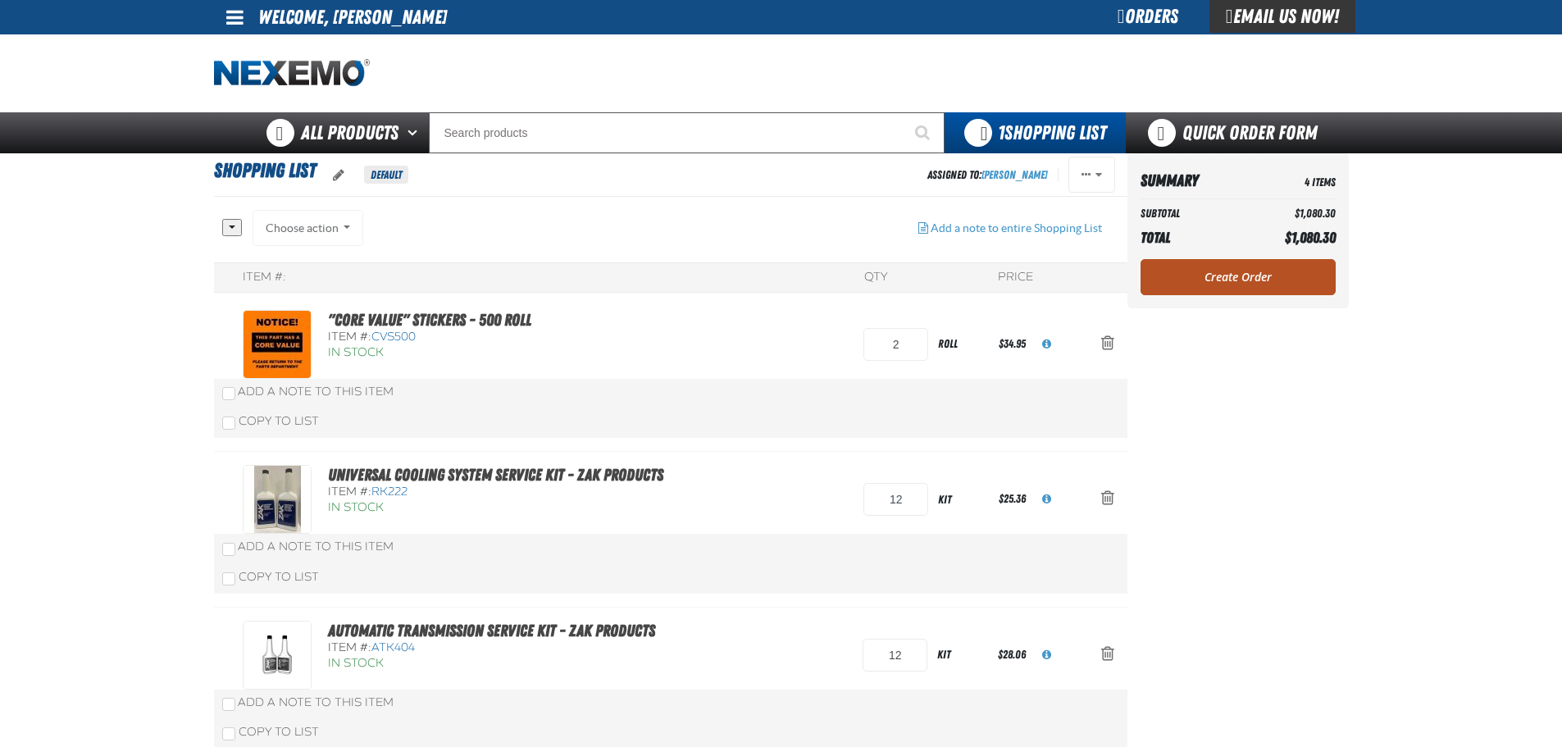
click at [1221, 274] on link "Create Order" at bounding box center [1238, 277] width 195 height 36
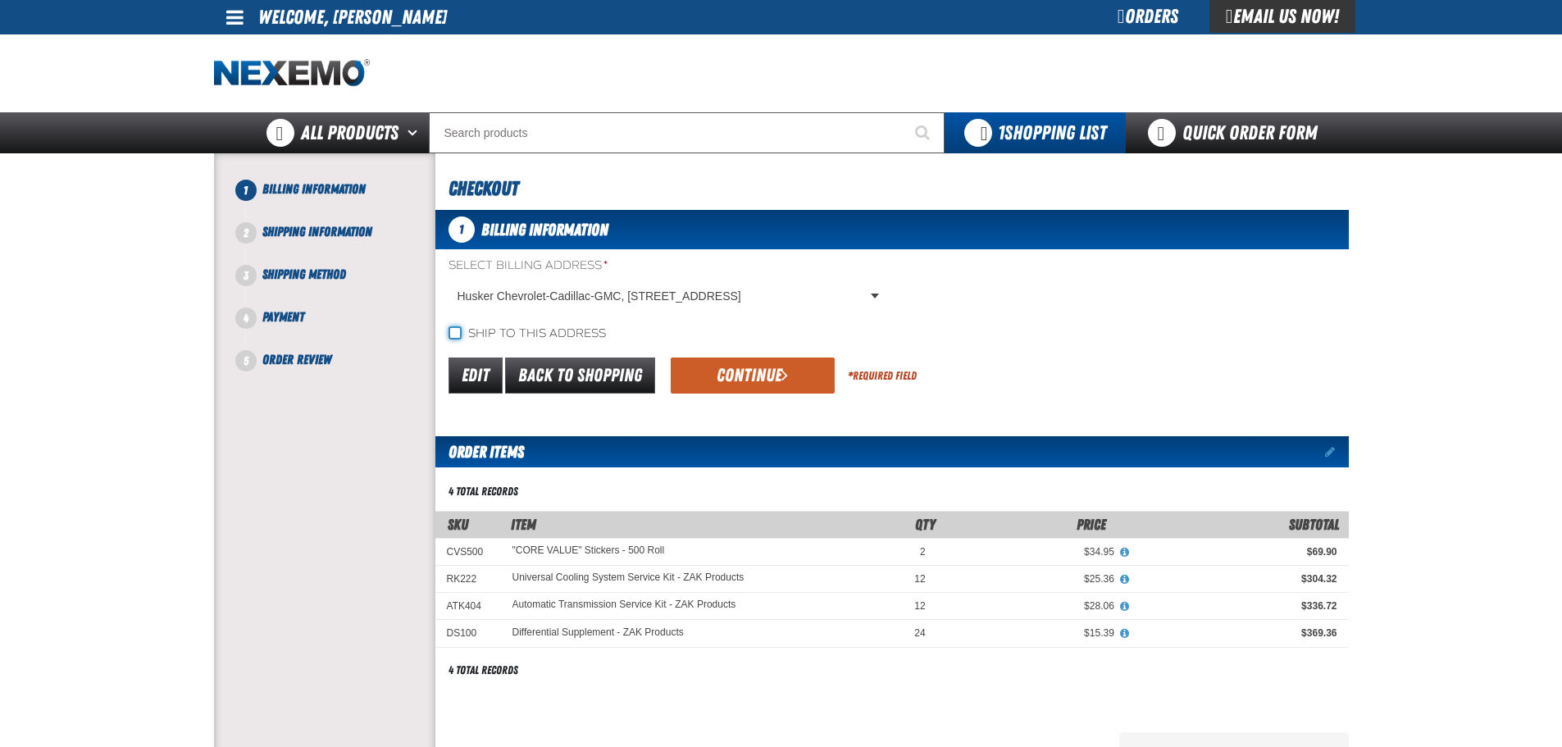
click at [454, 331] on input "Ship to this address" at bounding box center [455, 332] width 13 height 13
checkbox input "true"
click at [759, 381] on button "Continue" at bounding box center [753, 376] width 164 height 36
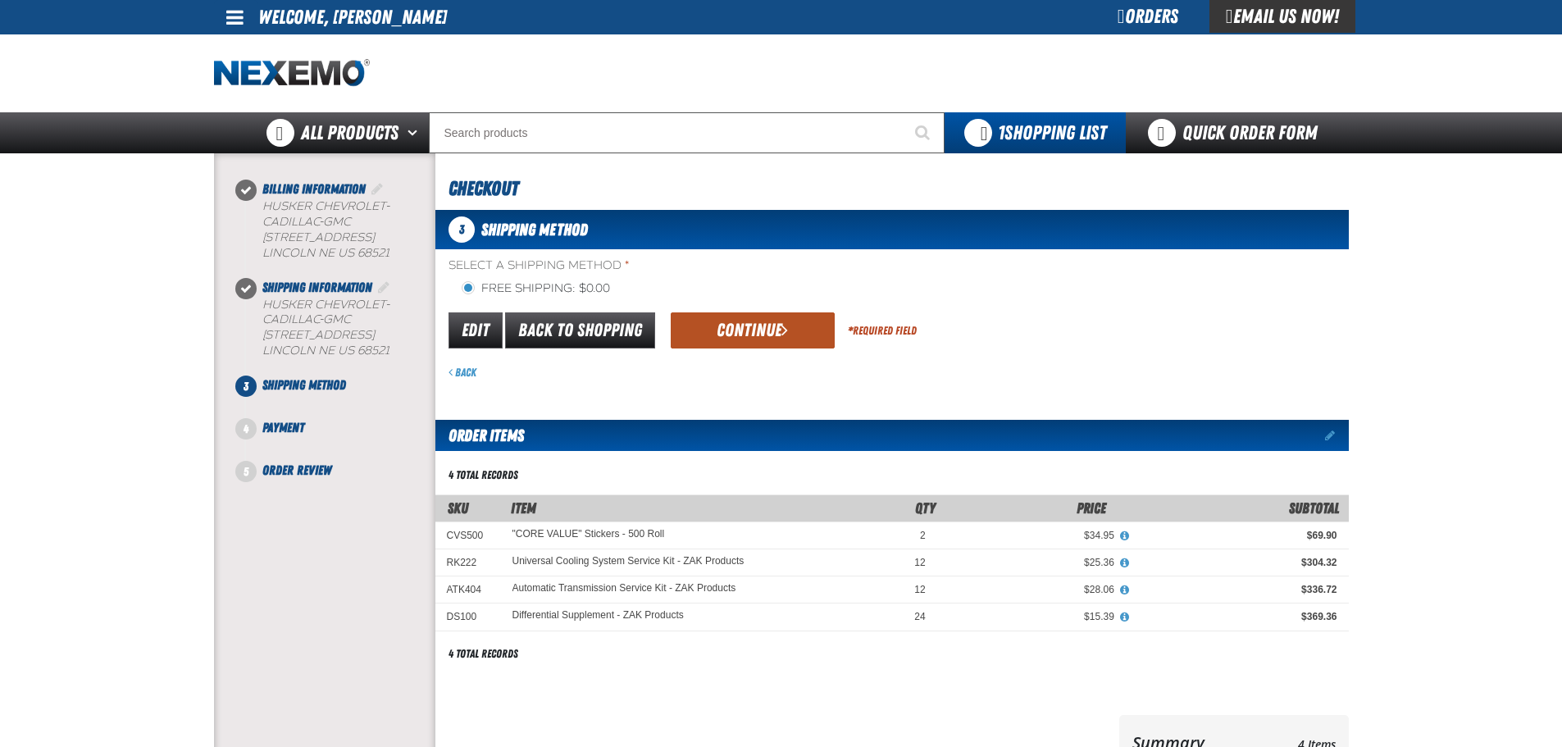
click at [762, 329] on button "Continue" at bounding box center [753, 330] width 164 height 36
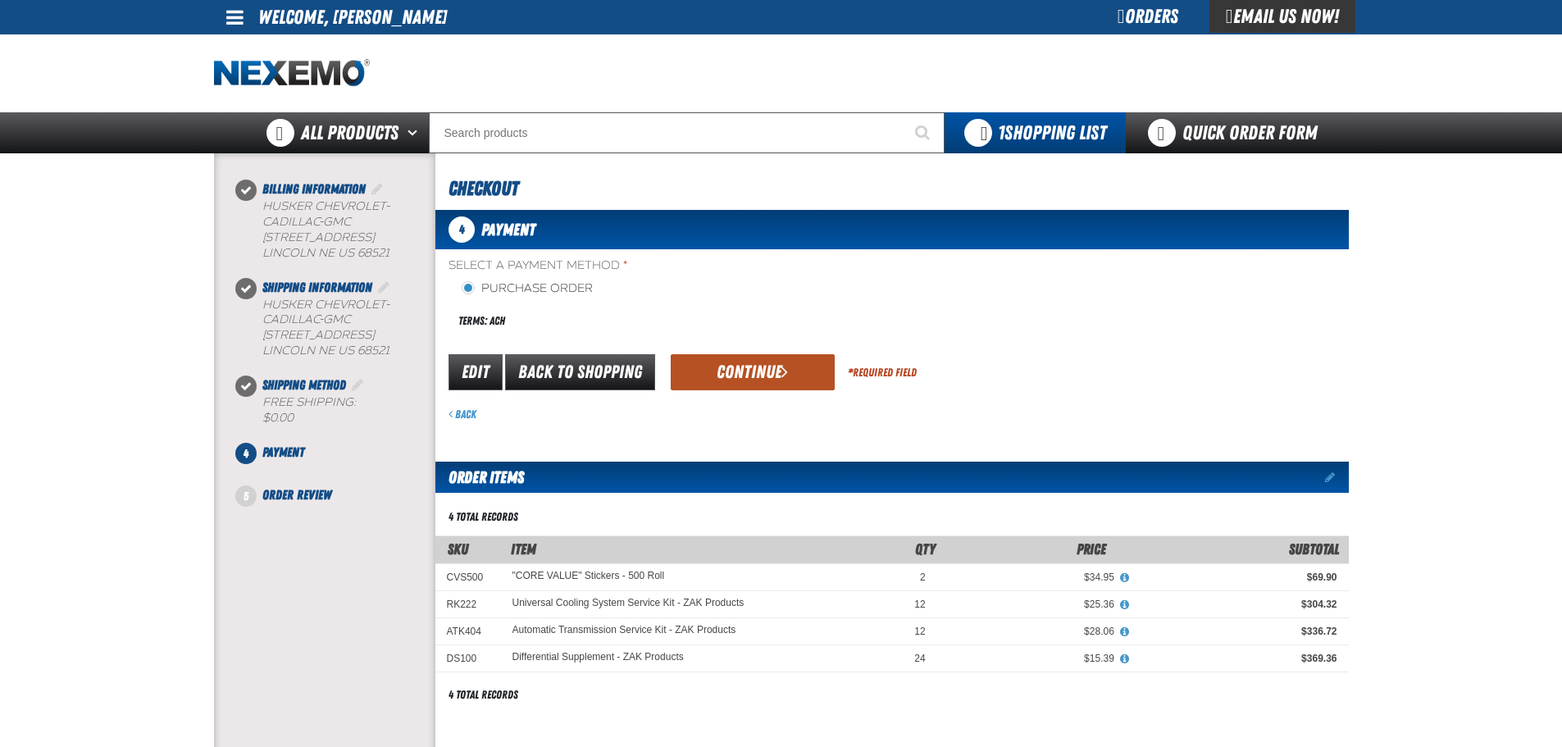
click at [753, 372] on button "Continue" at bounding box center [753, 372] width 164 height 36
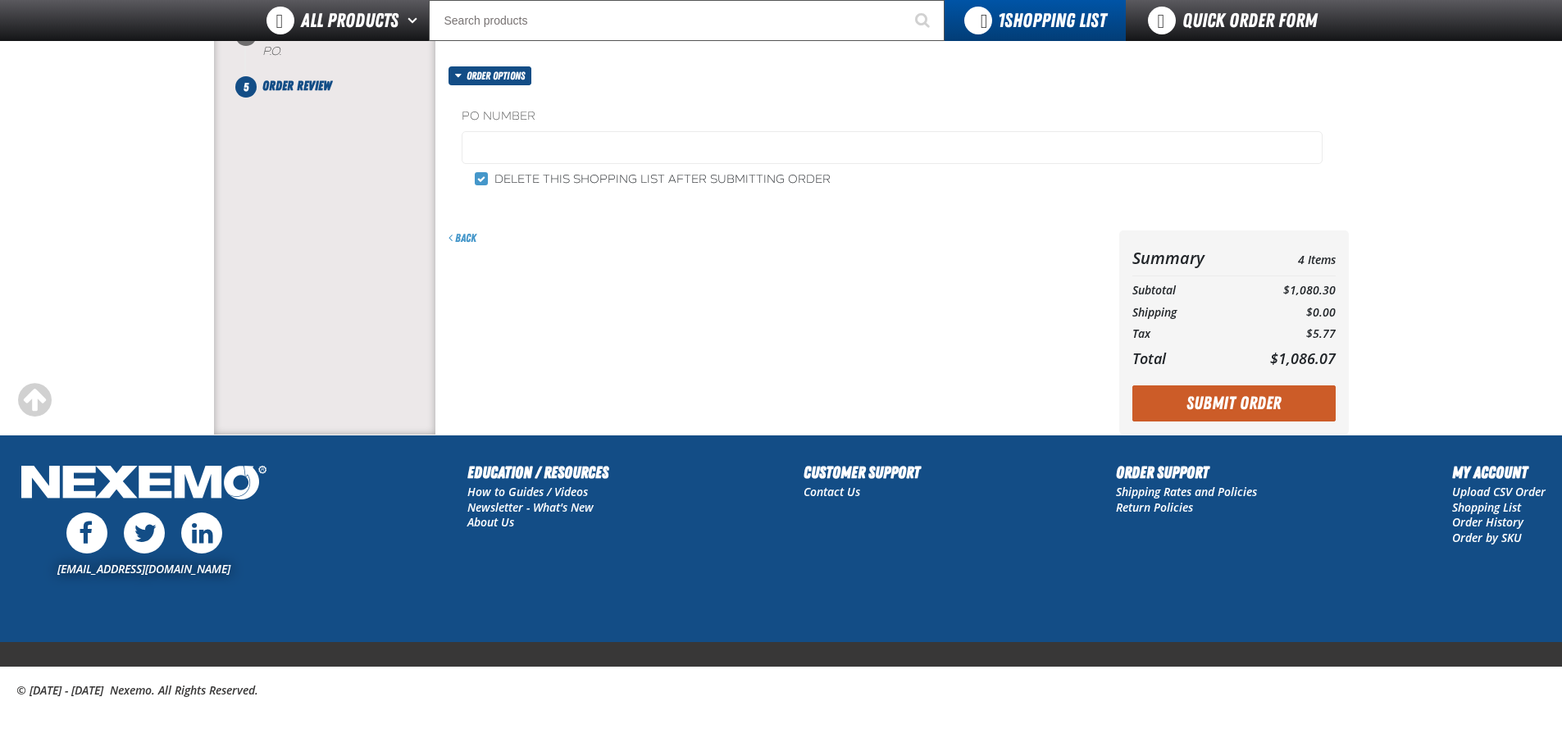
scroll to position [378, 0]
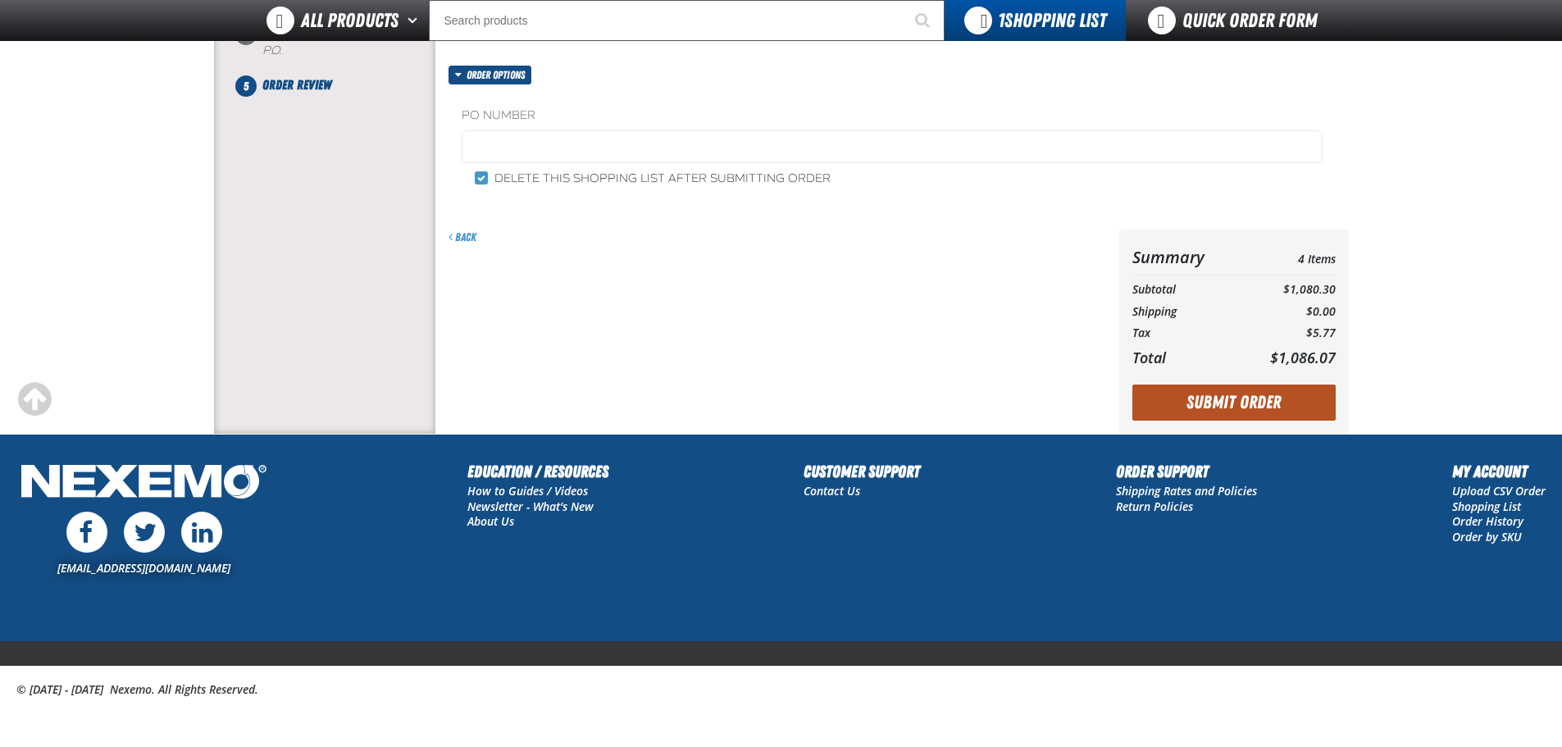
click at [1232, 397] on button "Submit Order" at bounding box center [1234, 403] width 203 height 36
